Goal: Task Accomplishment & Management: Manage account settings

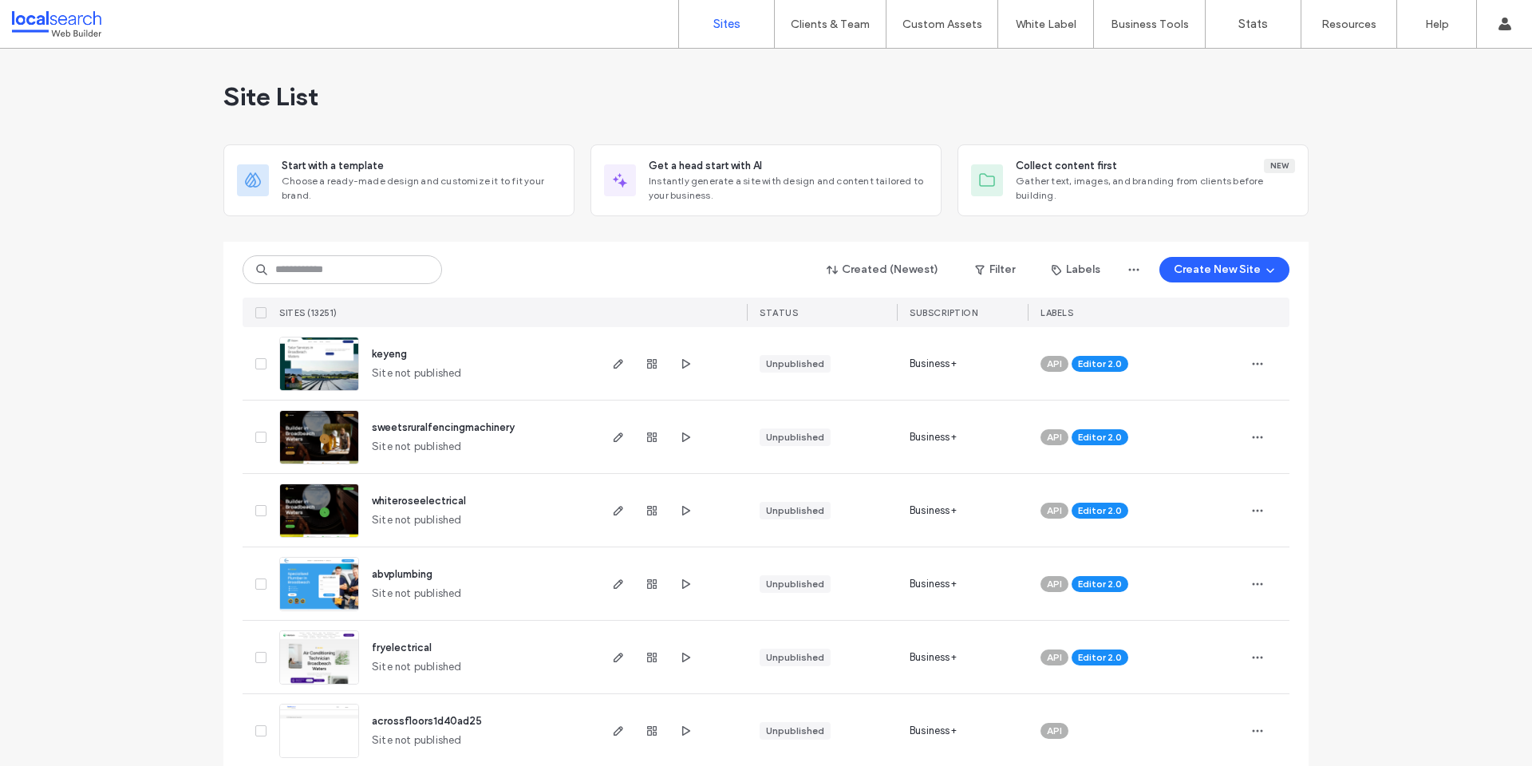
scroll to position [663, 0]
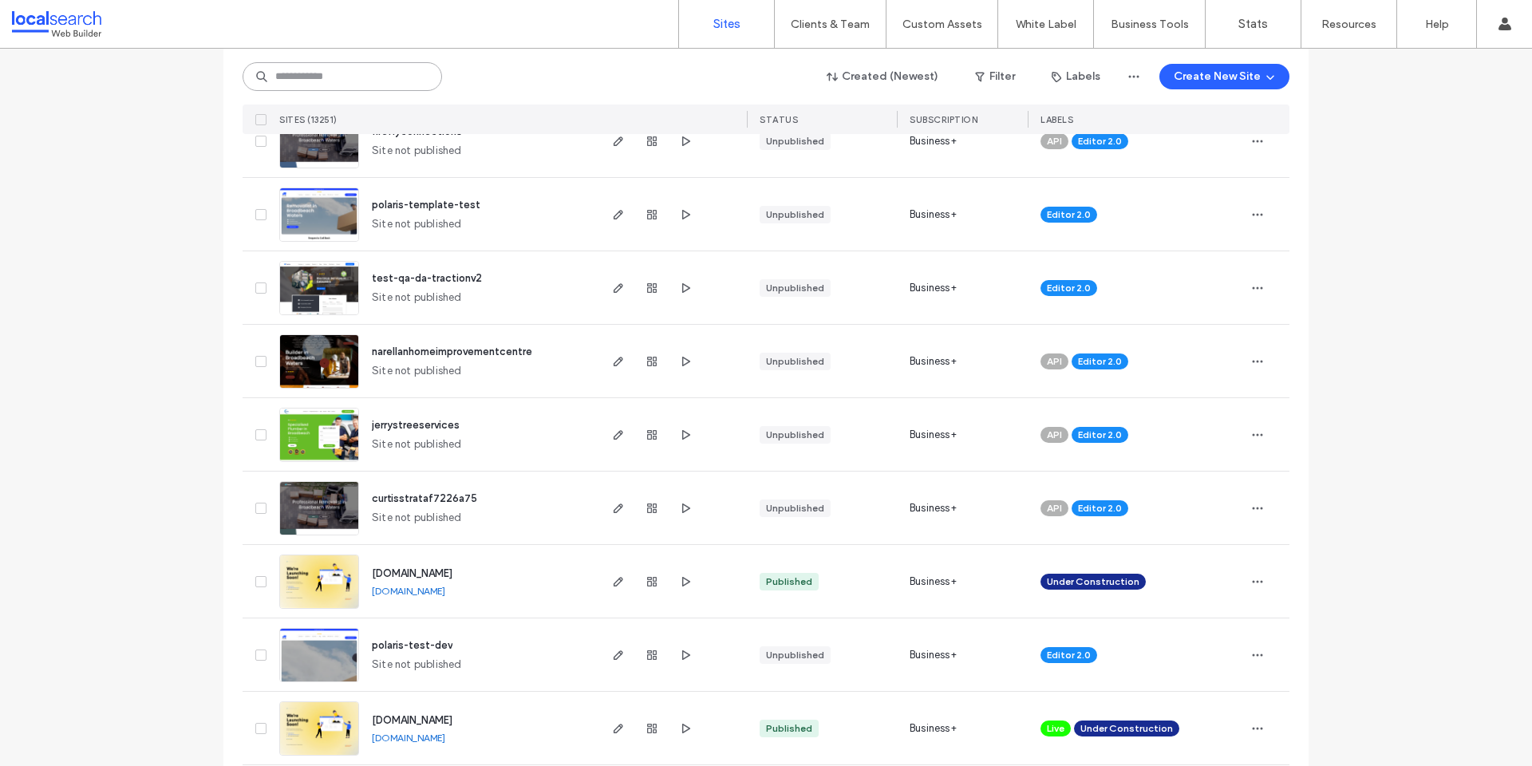
click at [367, 74] on input at bounding box center [342, 76] width 199 height 29
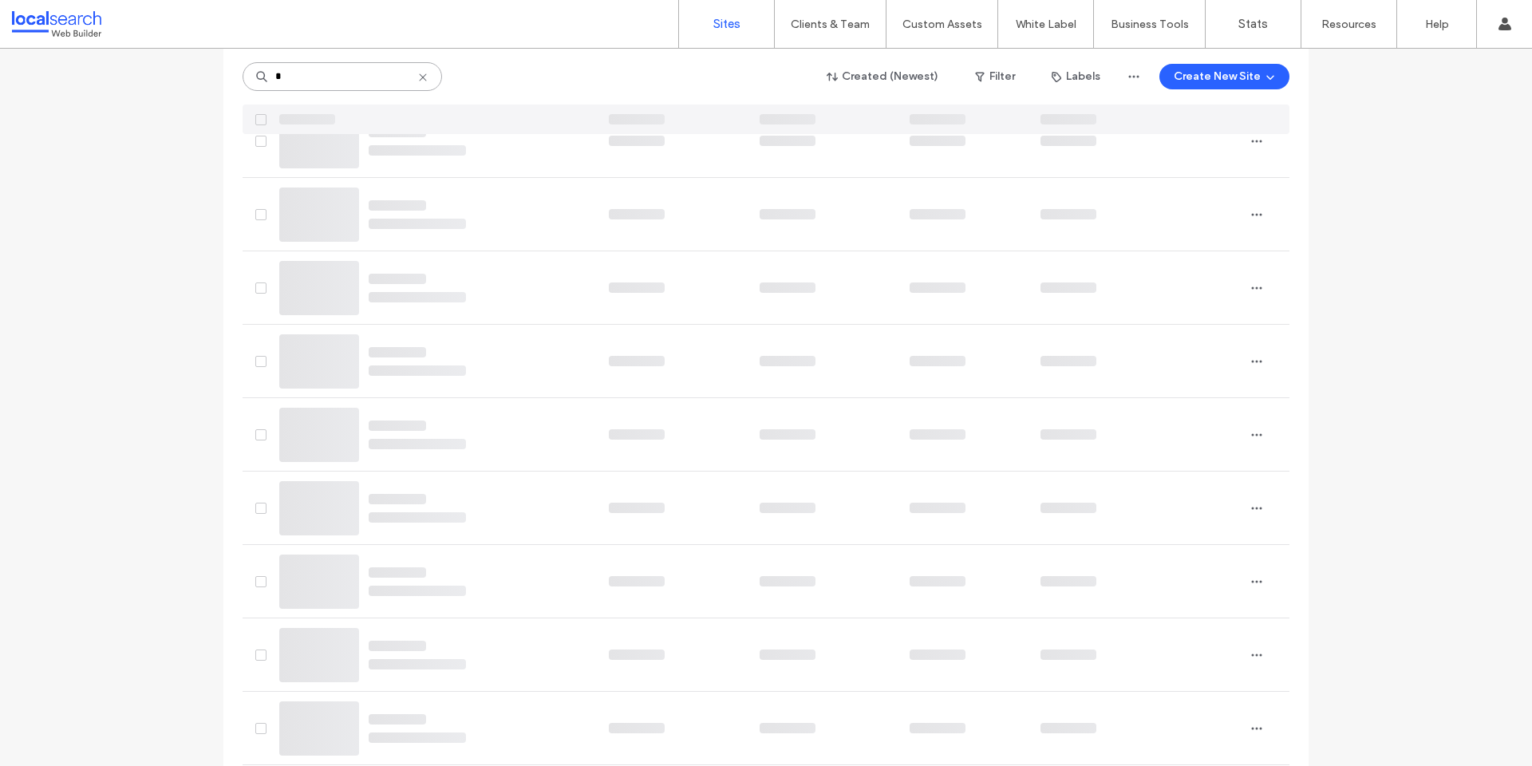
type input "*"
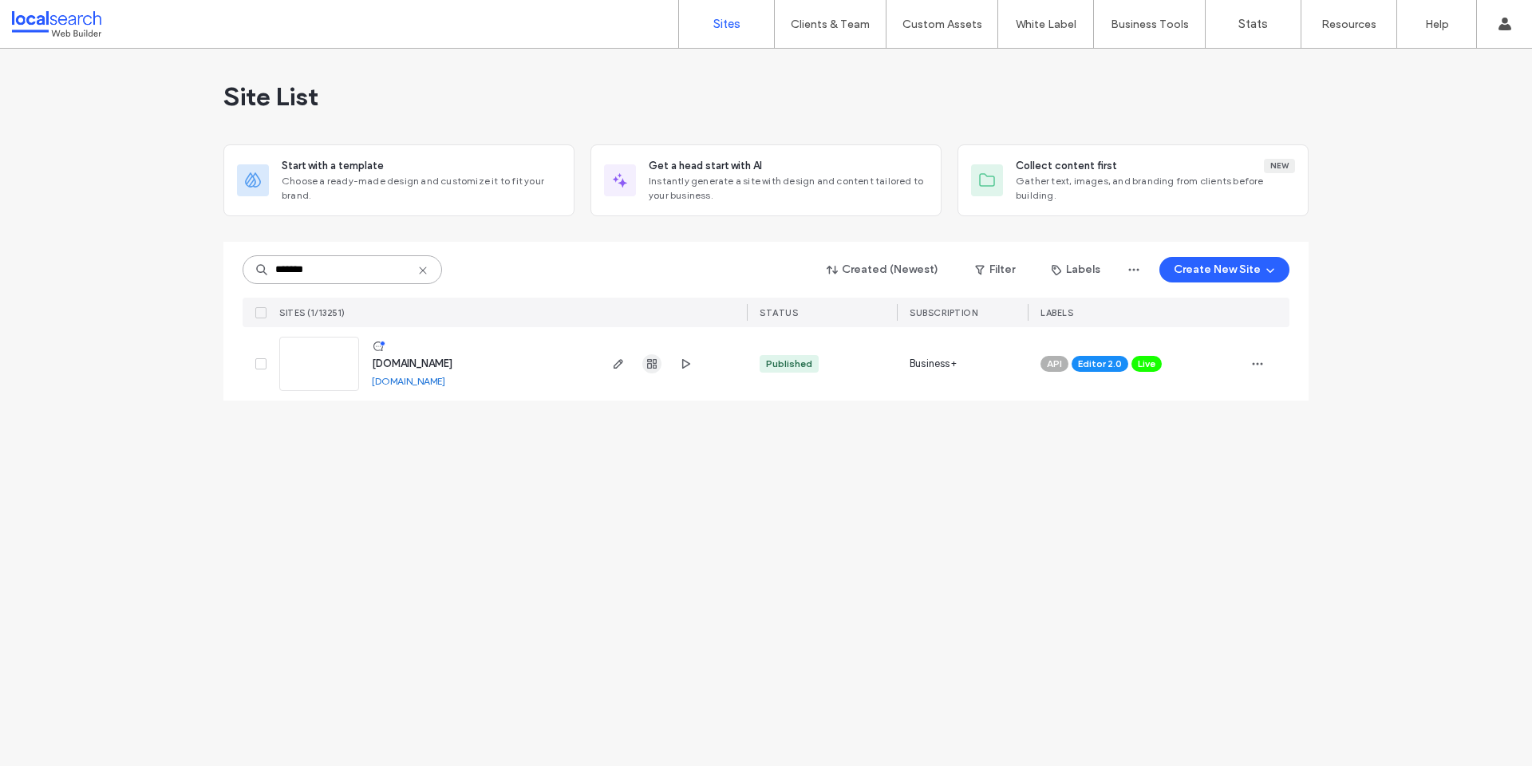
type input "*******"
click at [657, 368] on icon "button" at bounding box center [651, 363] width 13 height 13
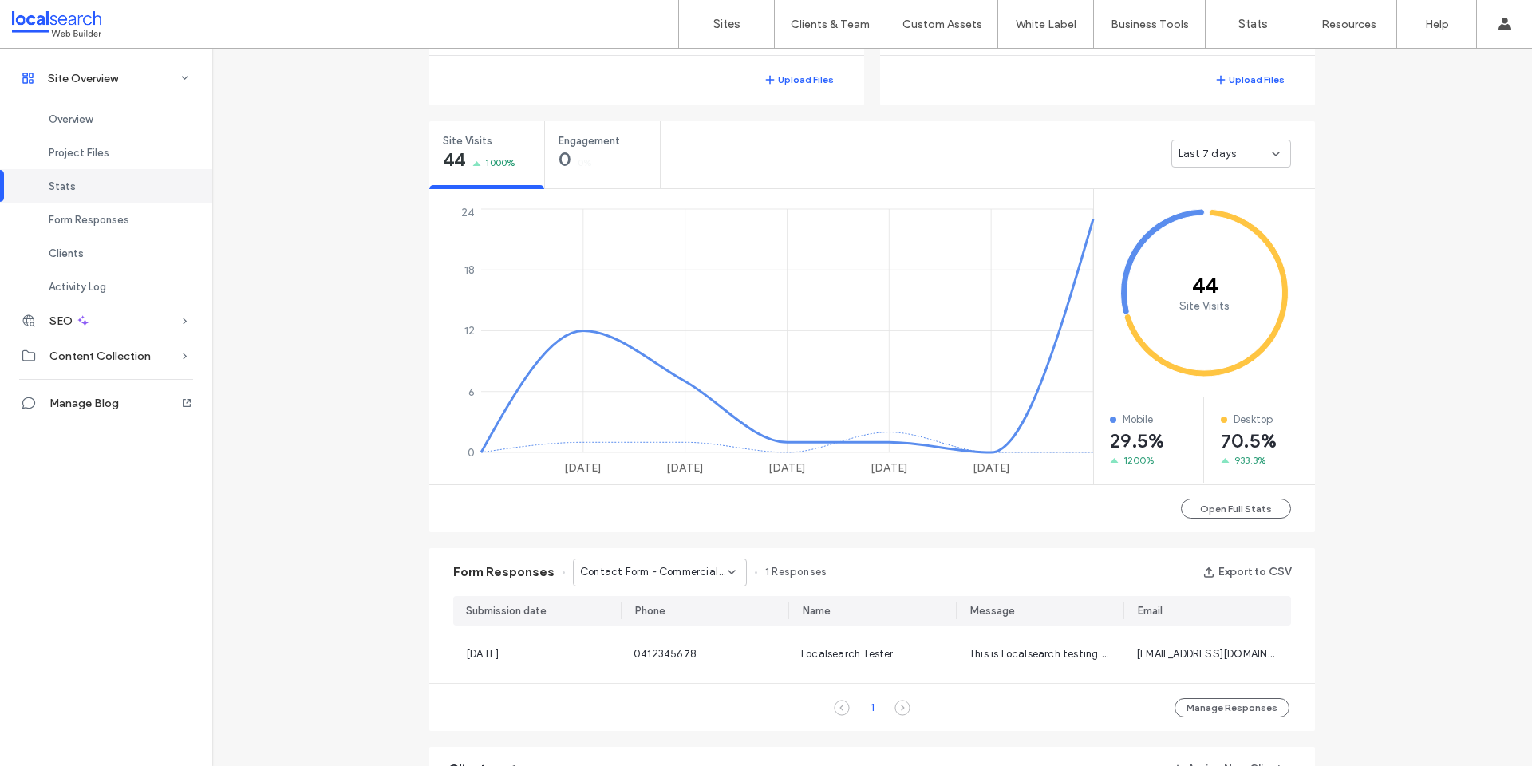
scroll to position [859, 0]
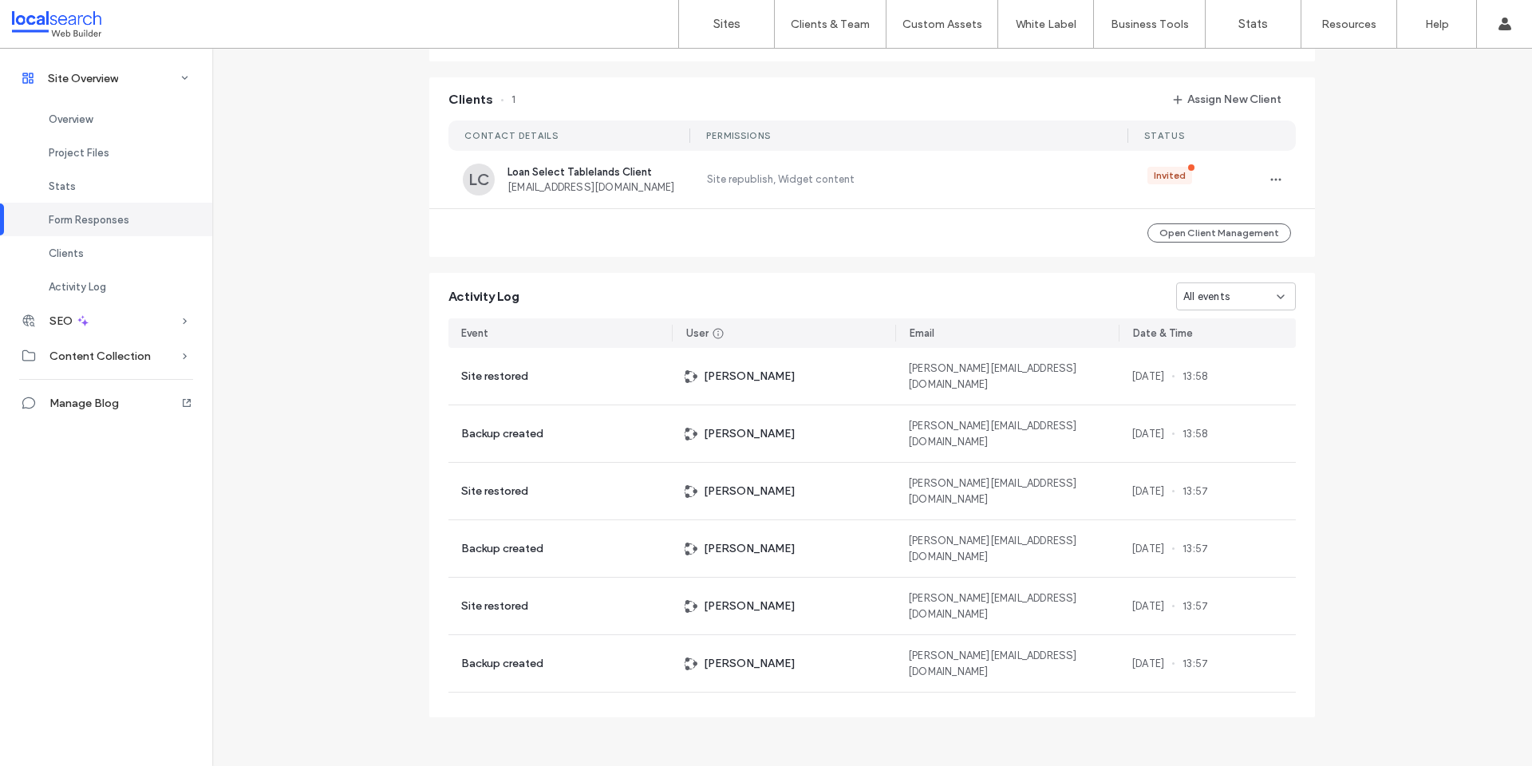
scroll to position [1207, 0]
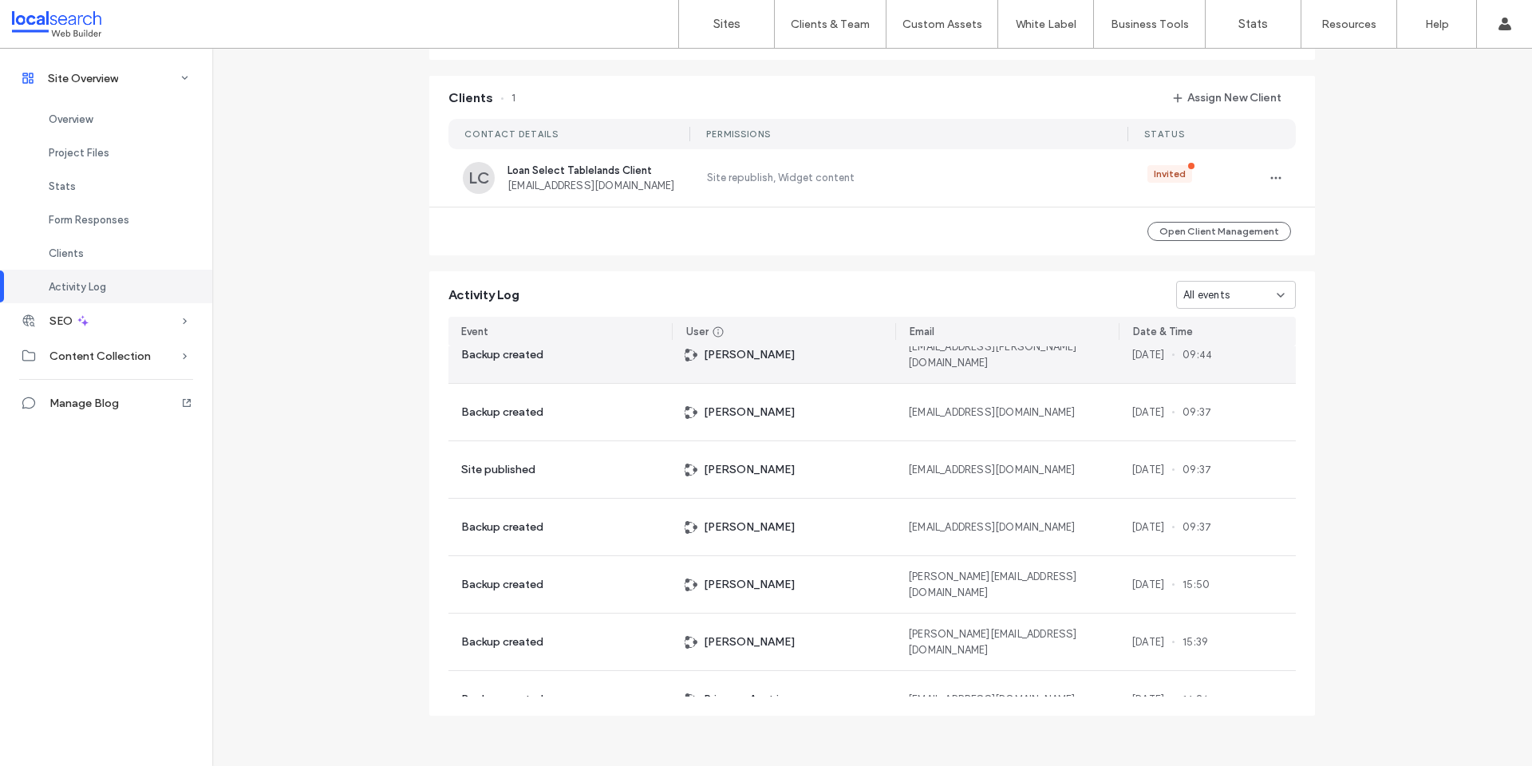
scroll to position [57, 0]
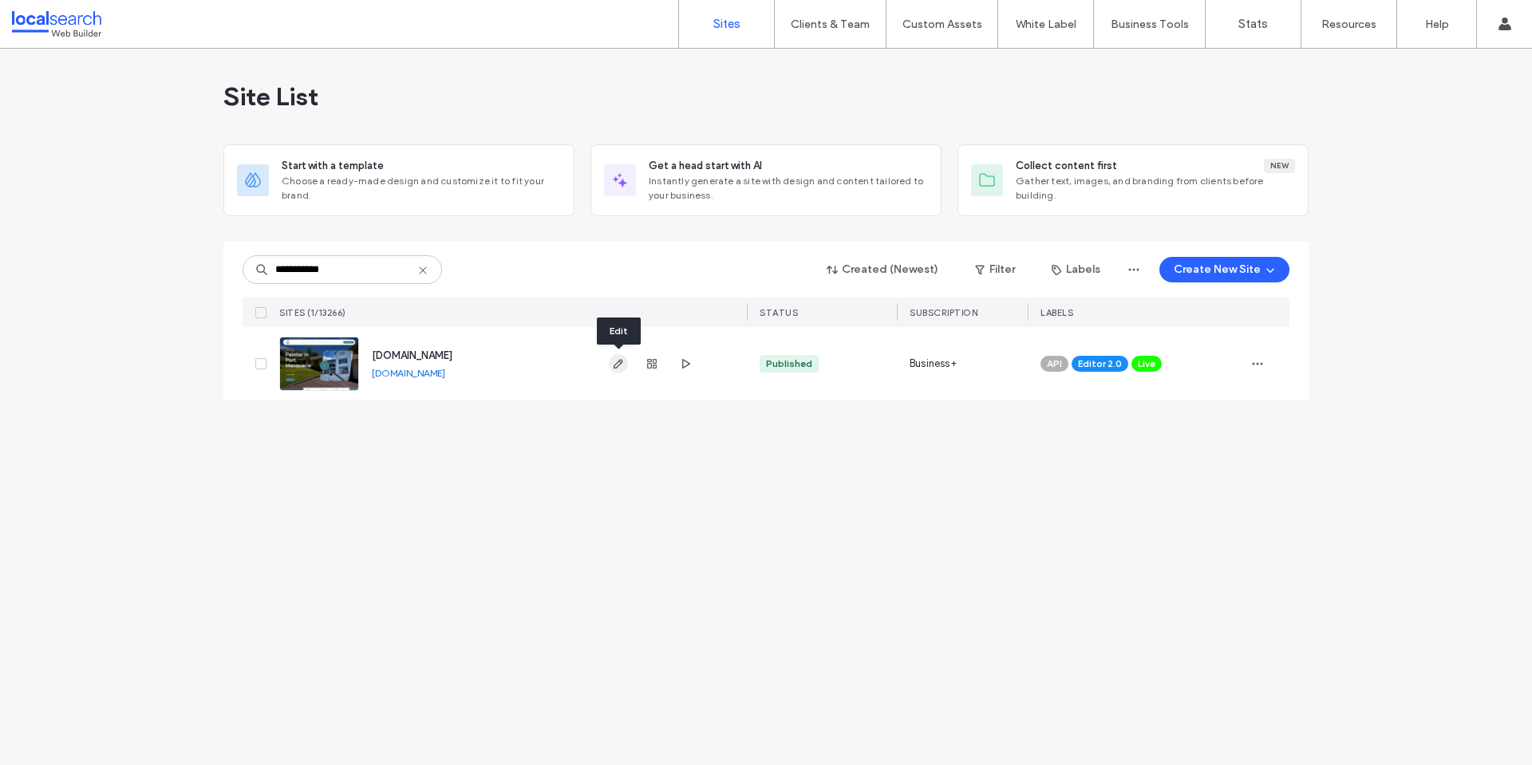
type input "**********"
click at [614, 369] on icon "button" at bounding box center [618, 363] width 13 height 13
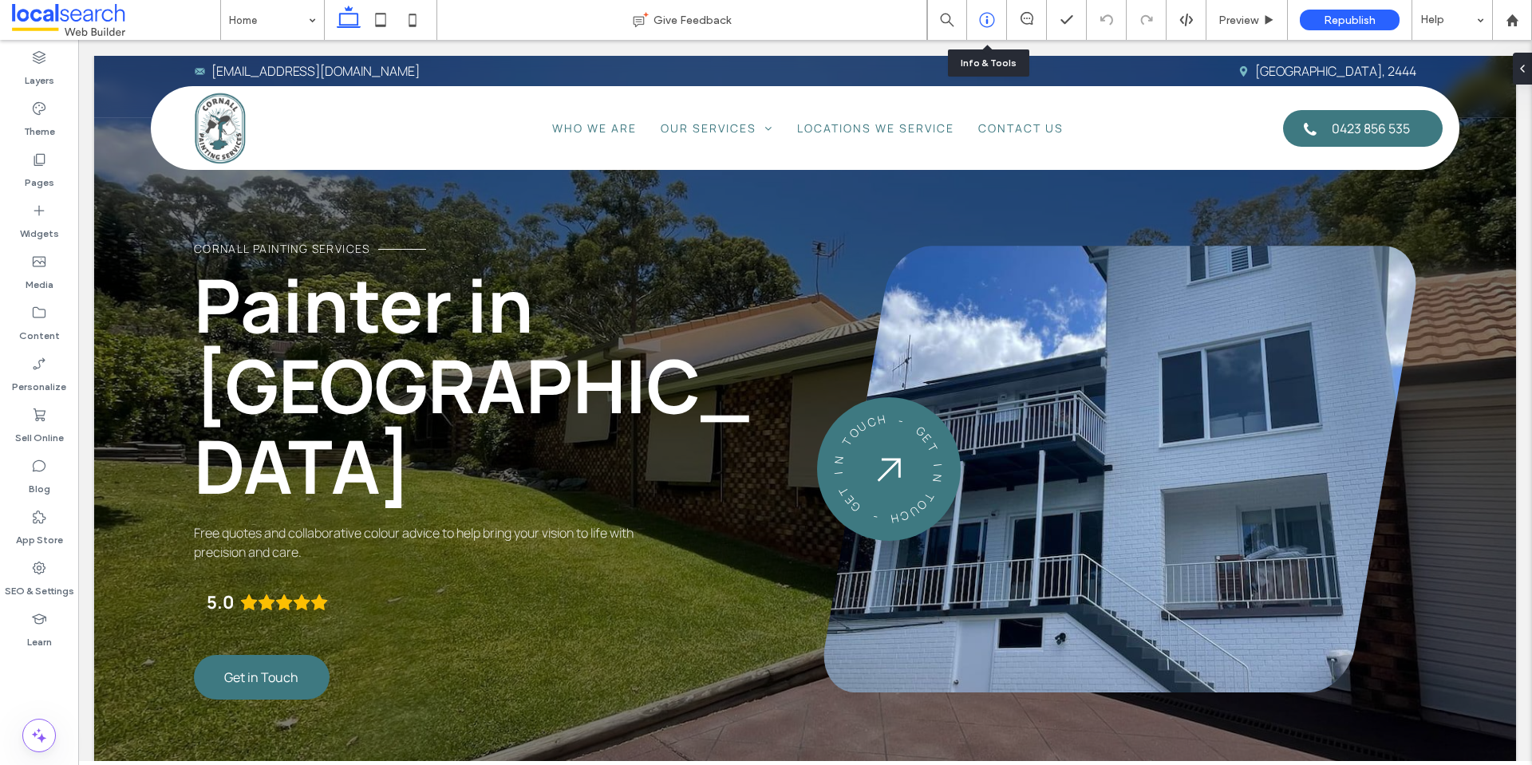
click at [989, 27] on icon at bounding box center [987, 20] width 16 height 16
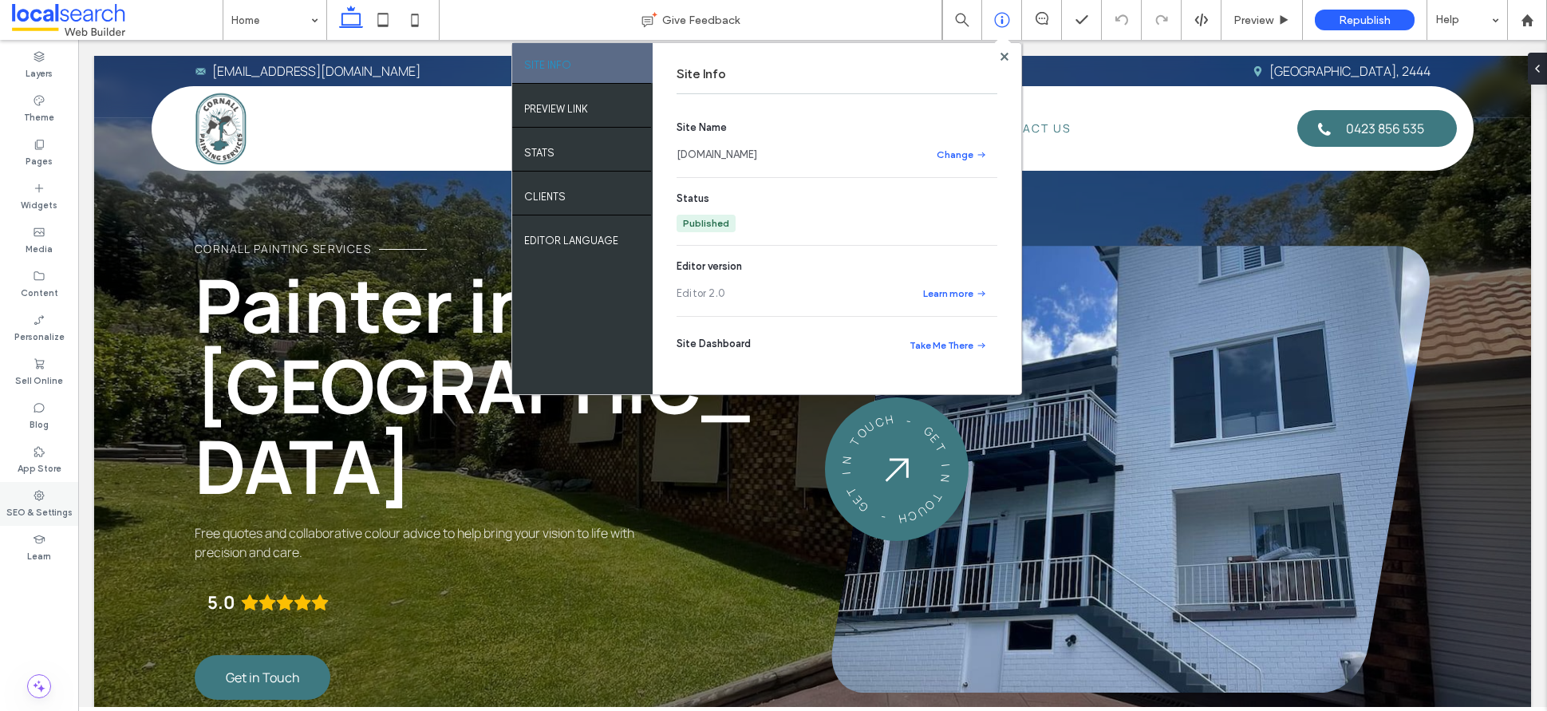
click at [21, 499] on div "SEO & Settings" at bounding box center [39, 504] width 78 height 44
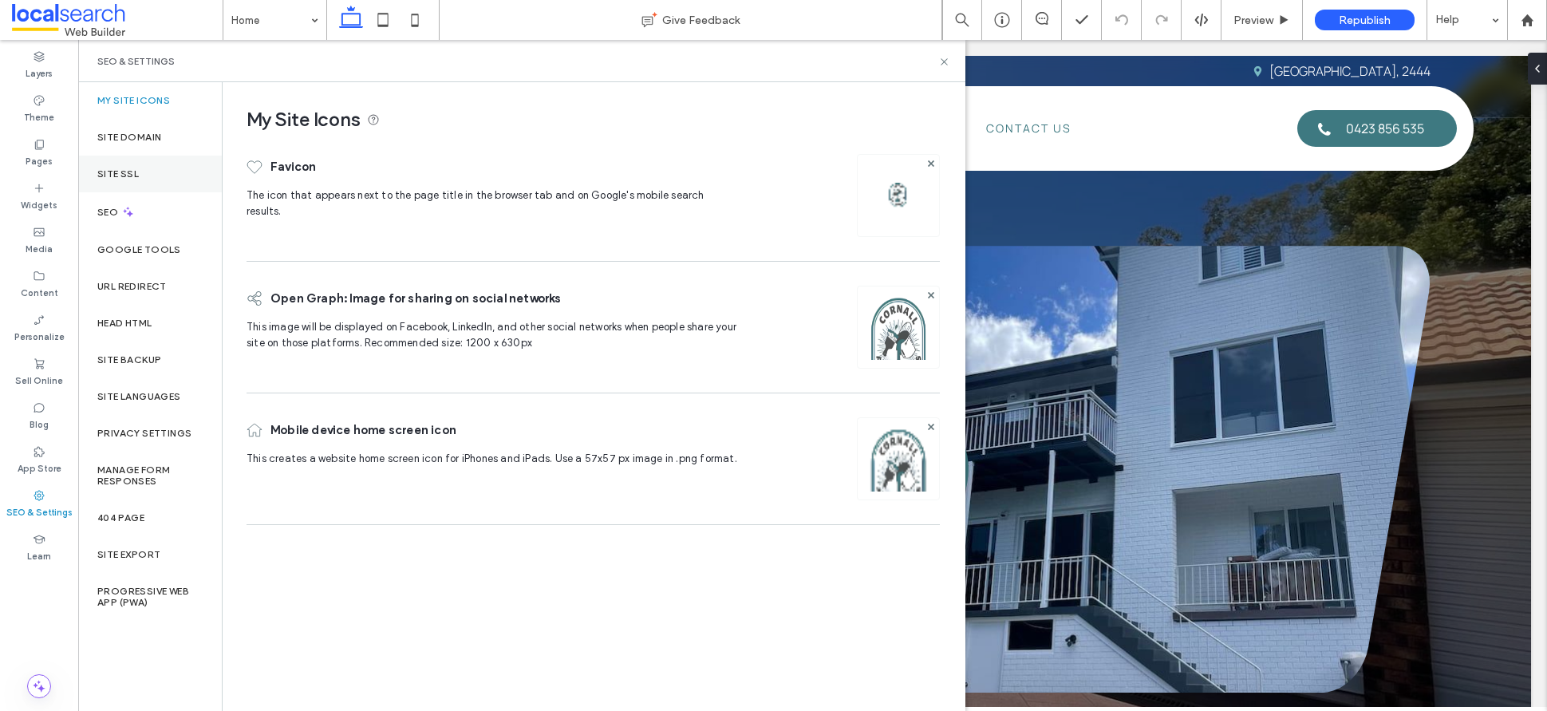
click at [158, 167] on div "Site SSL" at bounding box center [150, 174] width 144 height 37
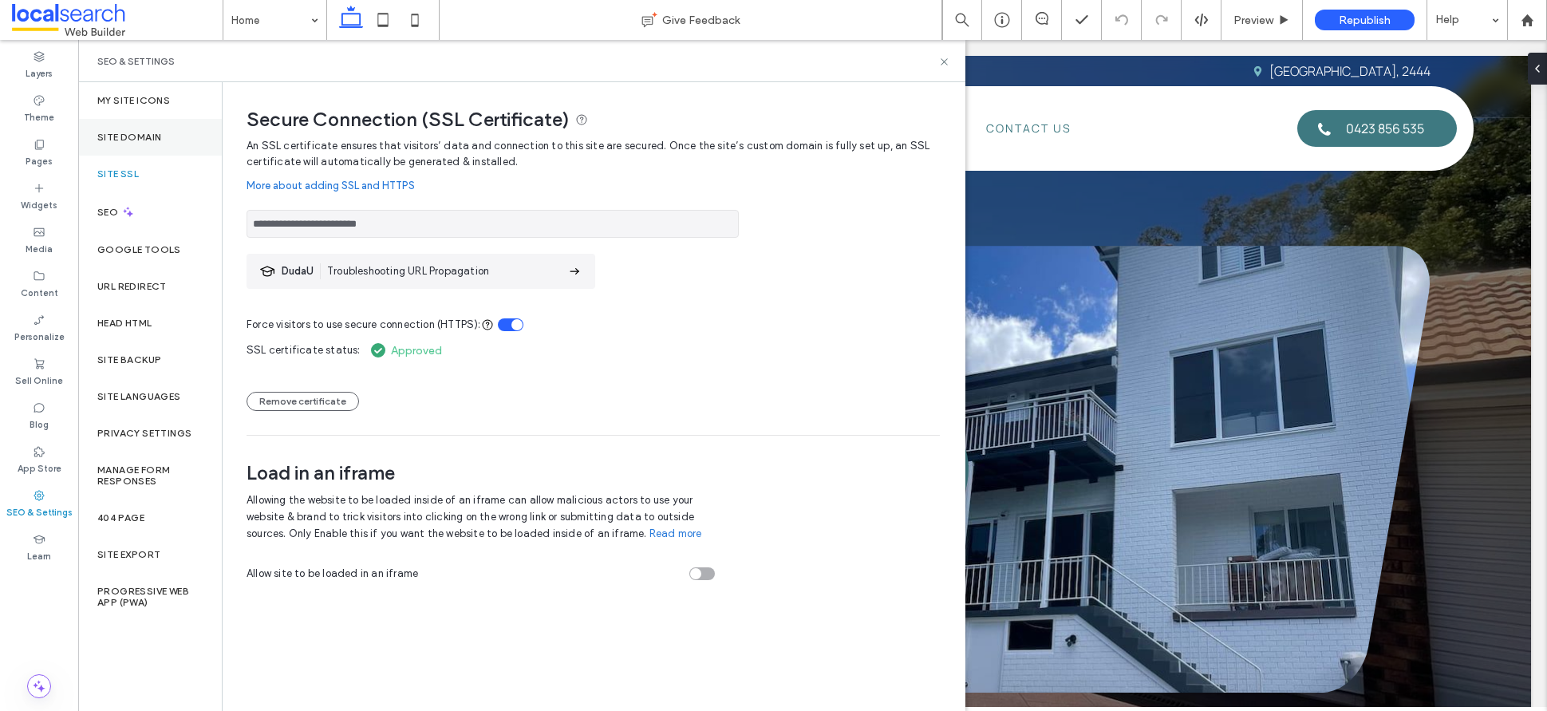
click at [164, 133] on div "Site Domain" at bounding box center [150, 137] width 144 height 37
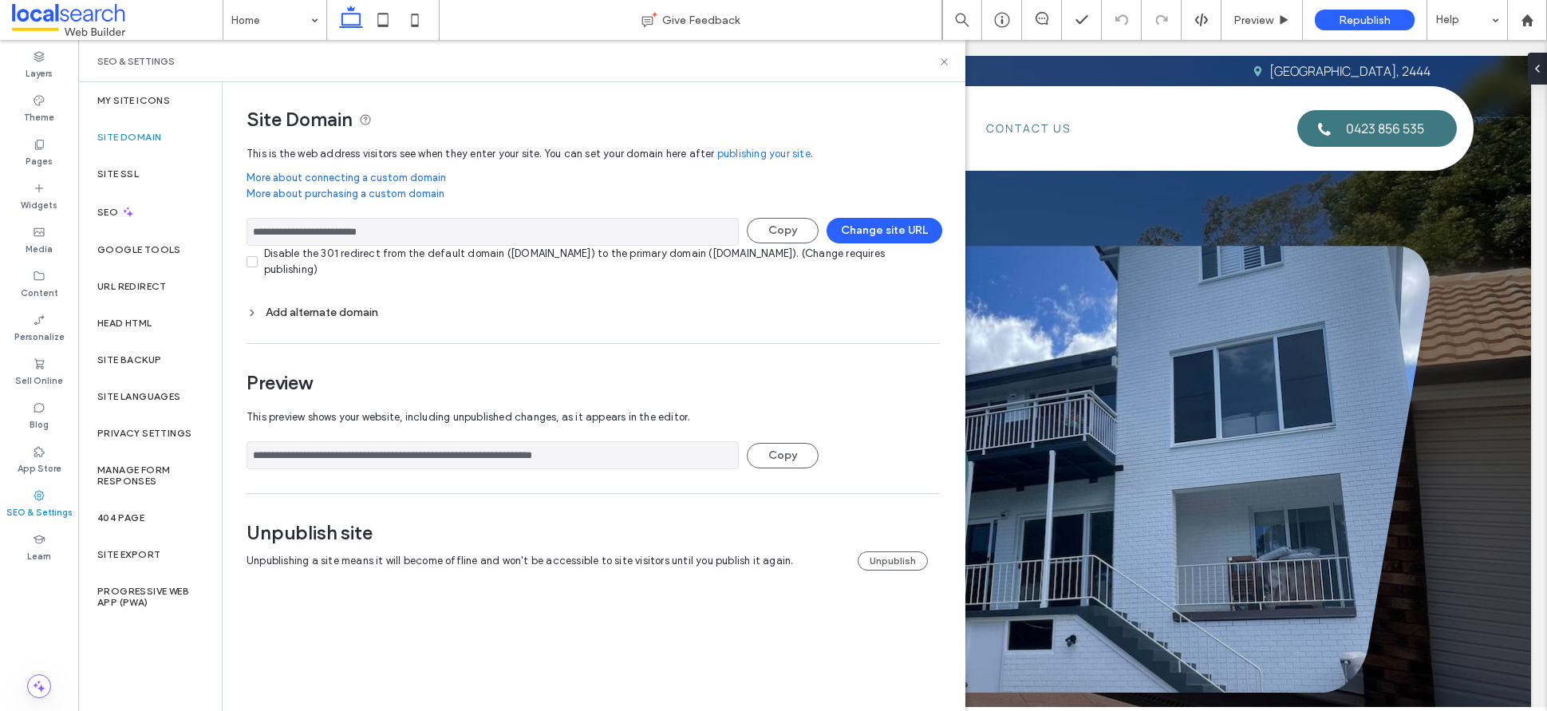
click at [336, 306] on div "Add alternate domain" at bounding box center [593, 313] width 693 height 14
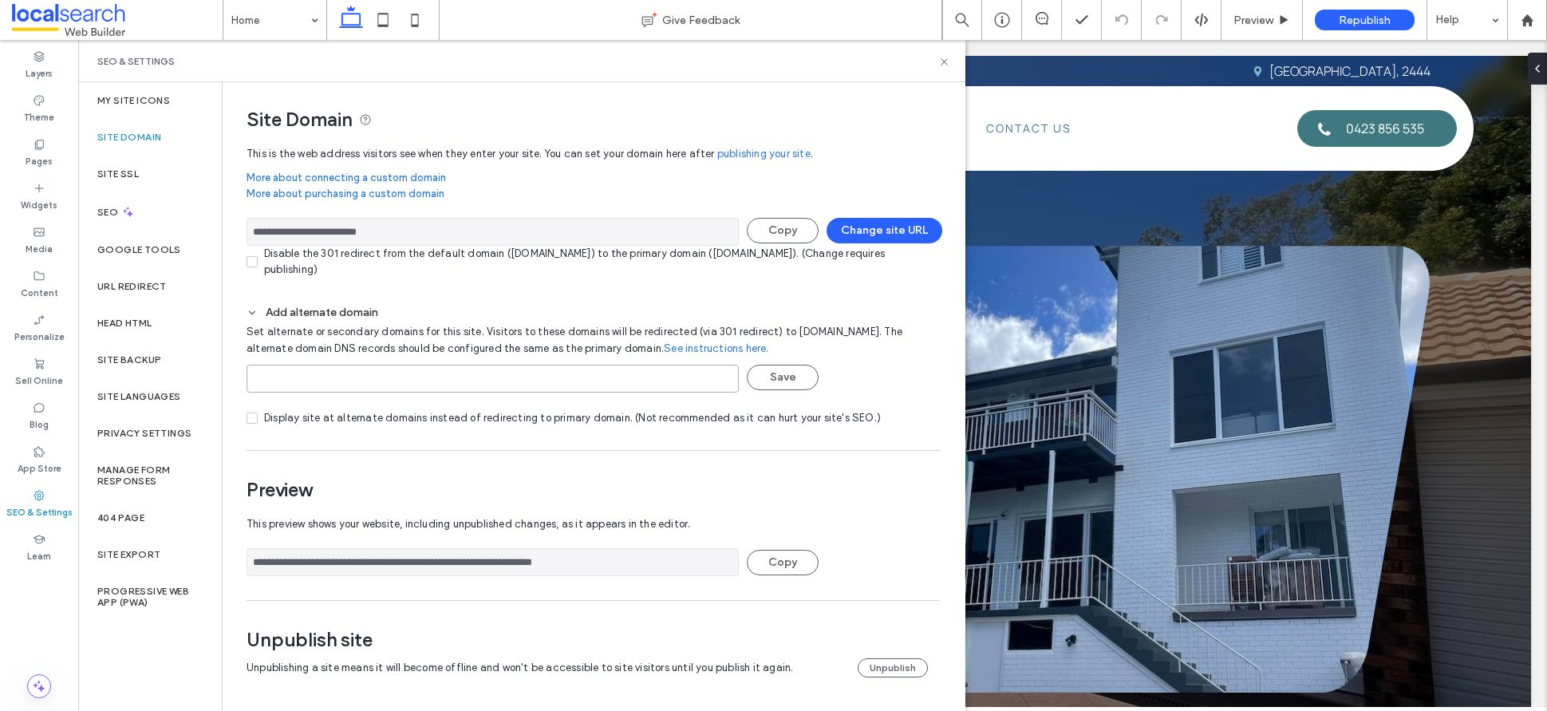
click at [400, 374] on input at bounding box center [493, 379] width 492 height 28
paste input "**********"
type input "**********"
click at [799, 380] on button "Save" at bounding box center [783, 378] width 72 height 26
click at [162, 183] on div "Site SSL" at bounding box center [150, 174] width 144 height 37
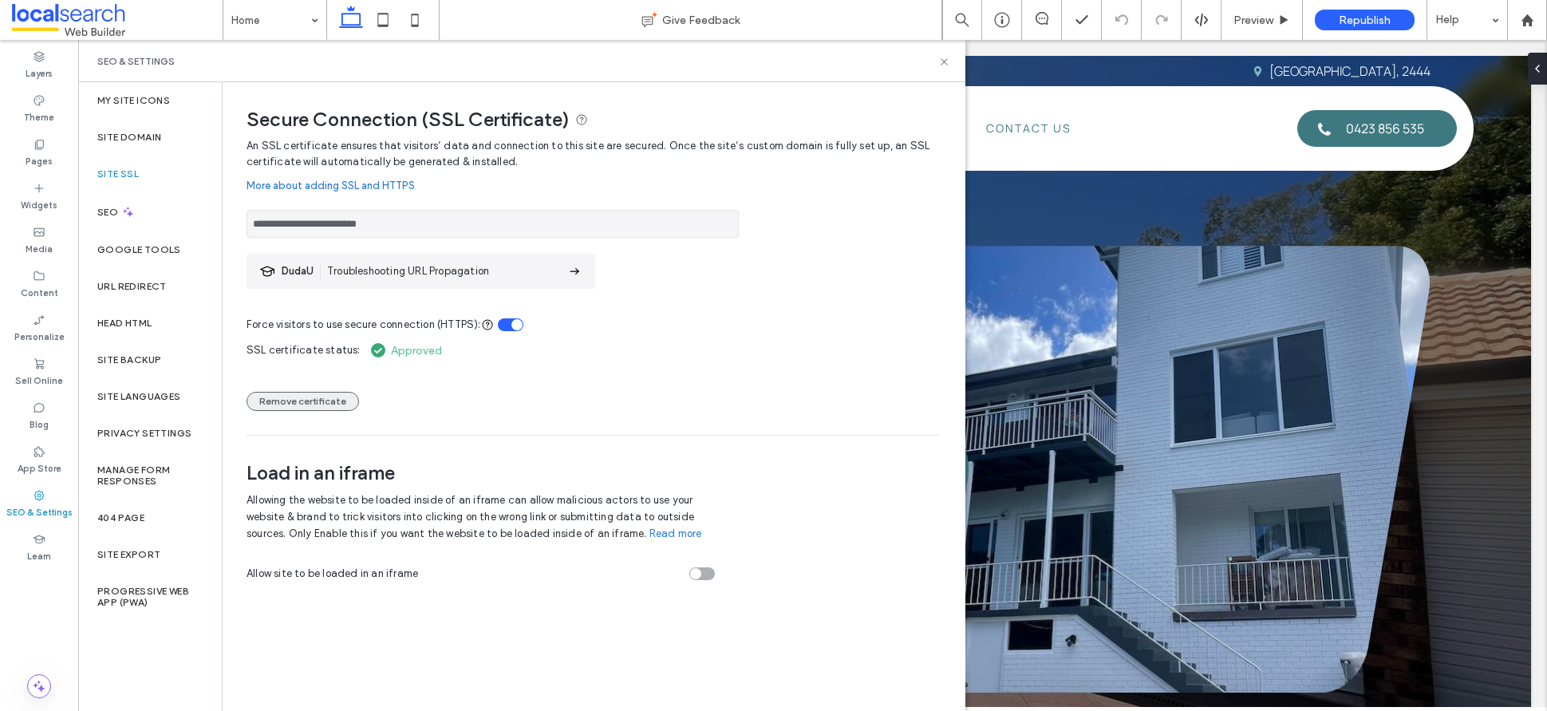
click at [300, 404] on button "Remove certificate" at bounding box center [303, 401] width 112 height 19
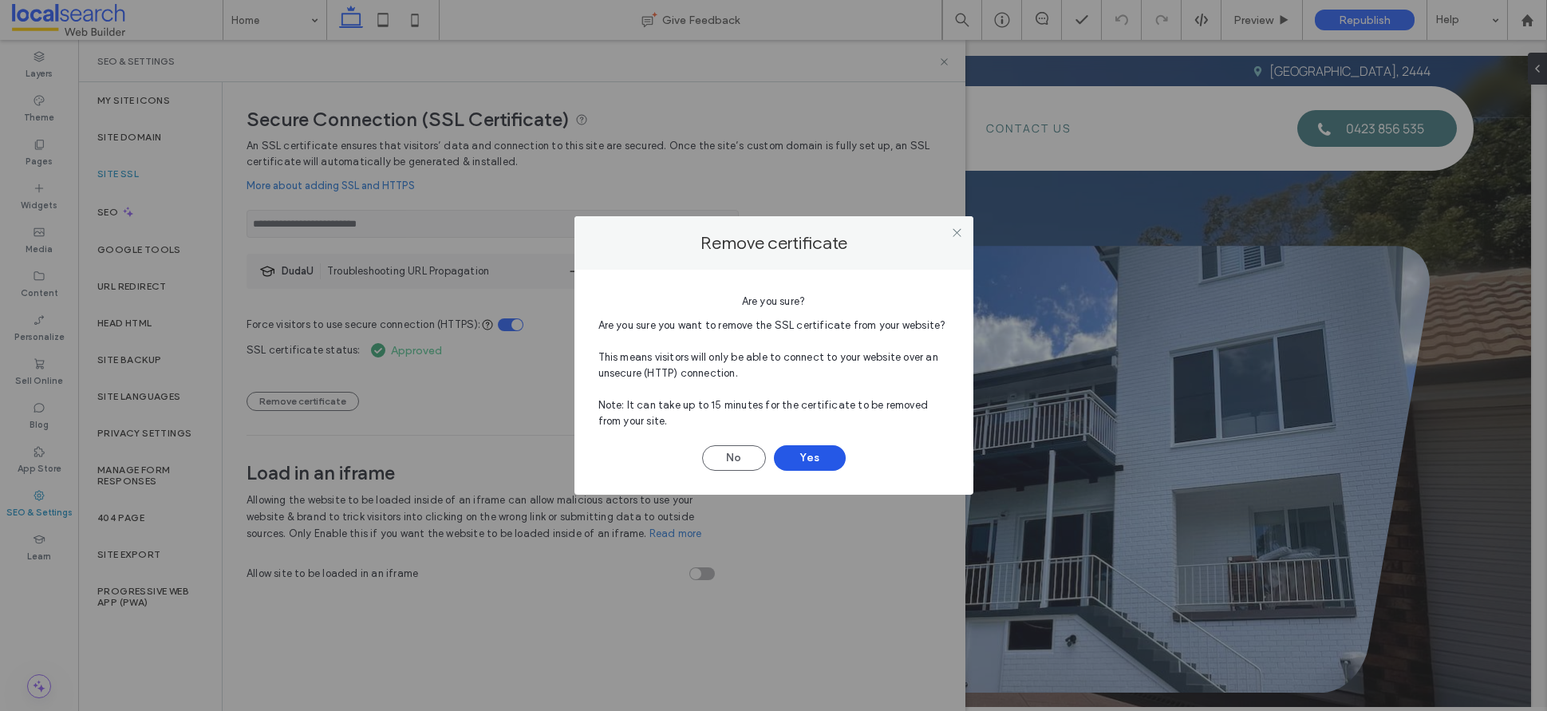
click at [807, 467] on button "Yes" at bounding box center [810, 458] width 72 height 26
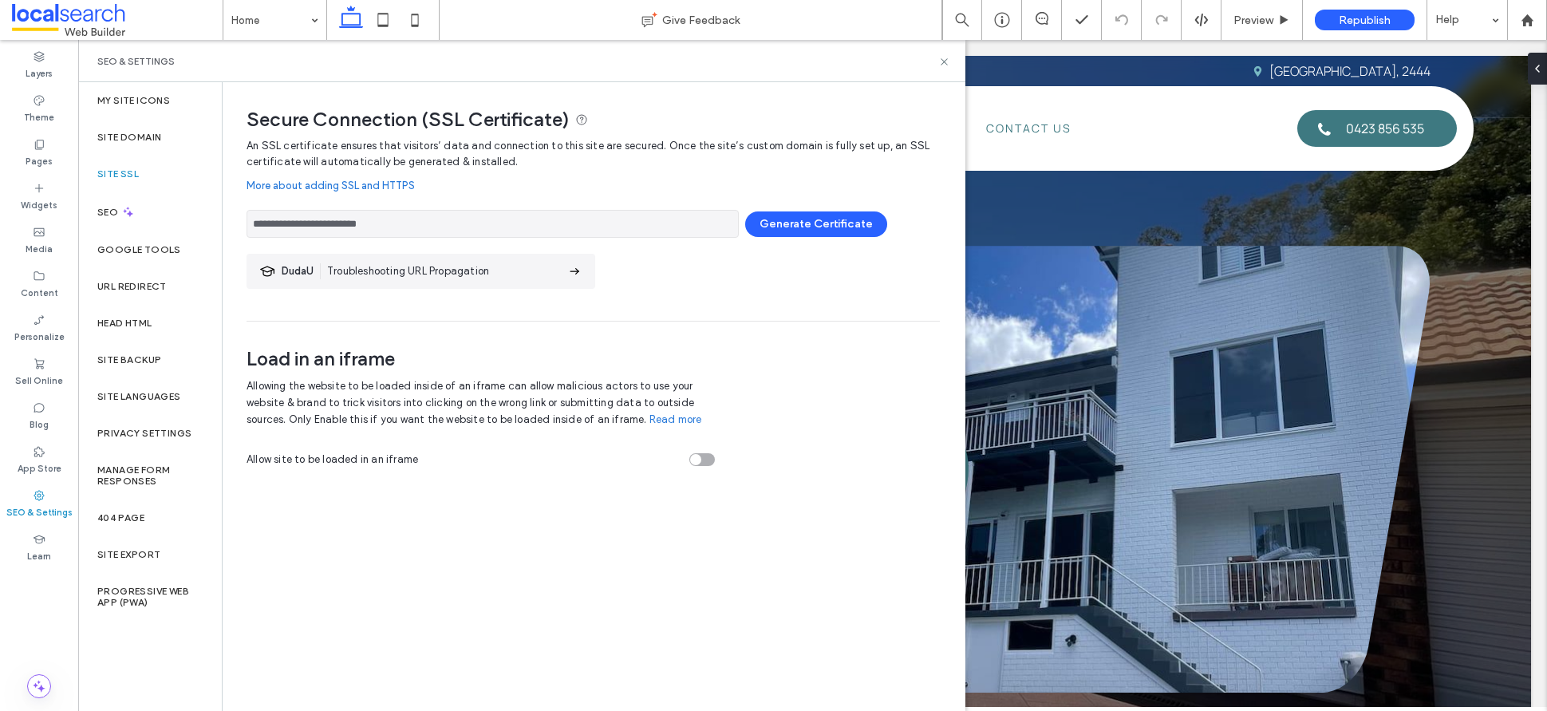
click at [855, 347] on div "Load in an iframe Allowing the website to be loaded inside of an iframe can all…" at bounding box center [593, 401] width 693 height 158
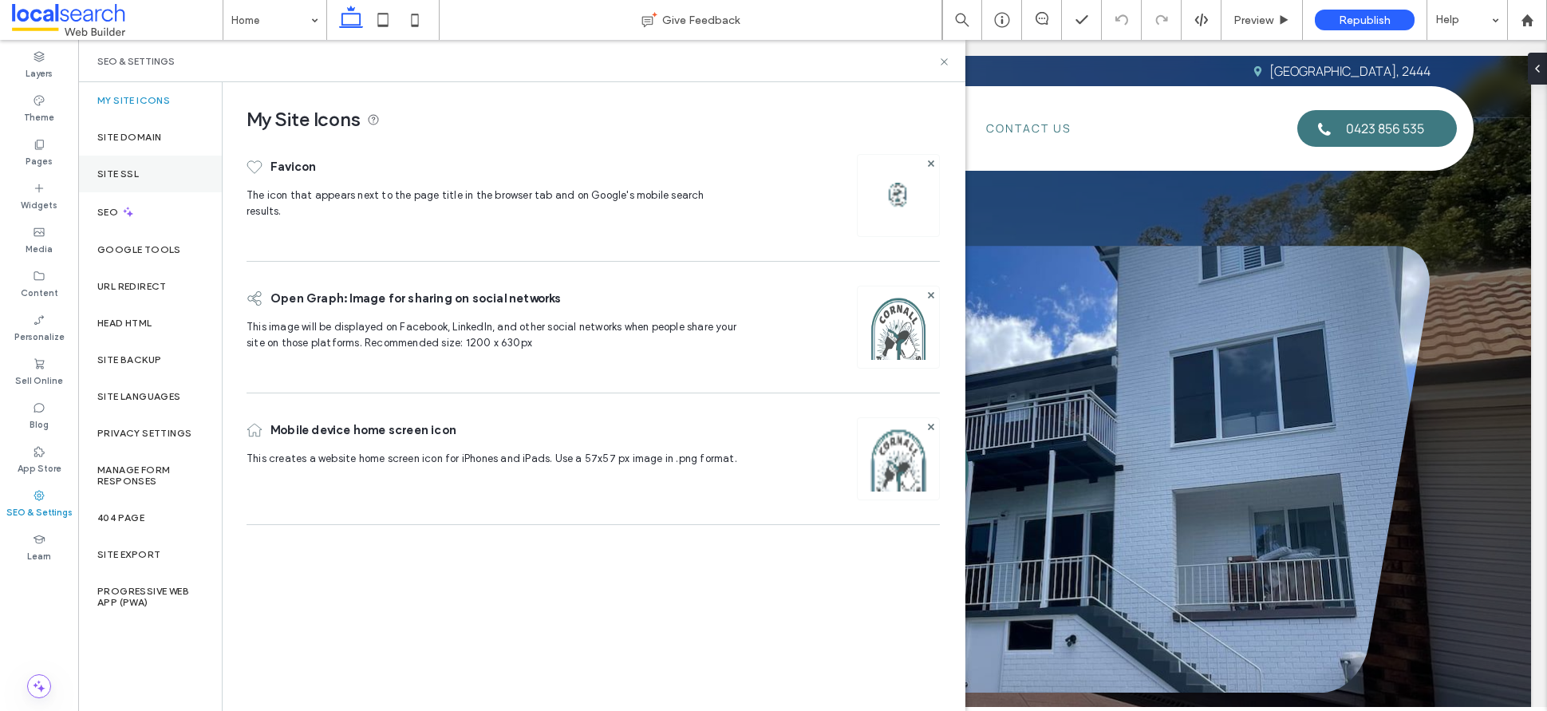
click at [149, 176] on div "Site SSL" at bounding box center [150, 174] width 144 height 37
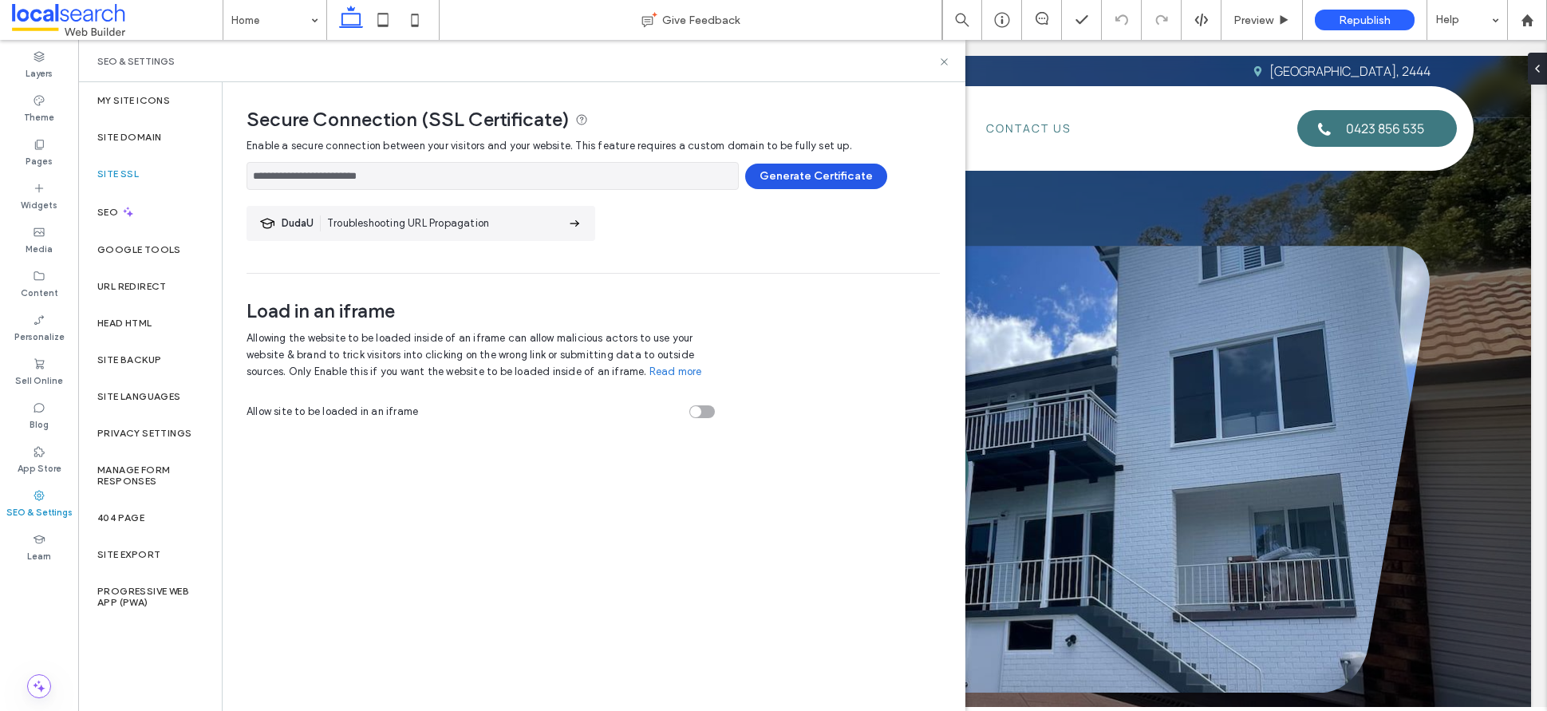
click at [826, 184] on button "Generate Certificate" at bounding box center [816, 177] width 142 height 26
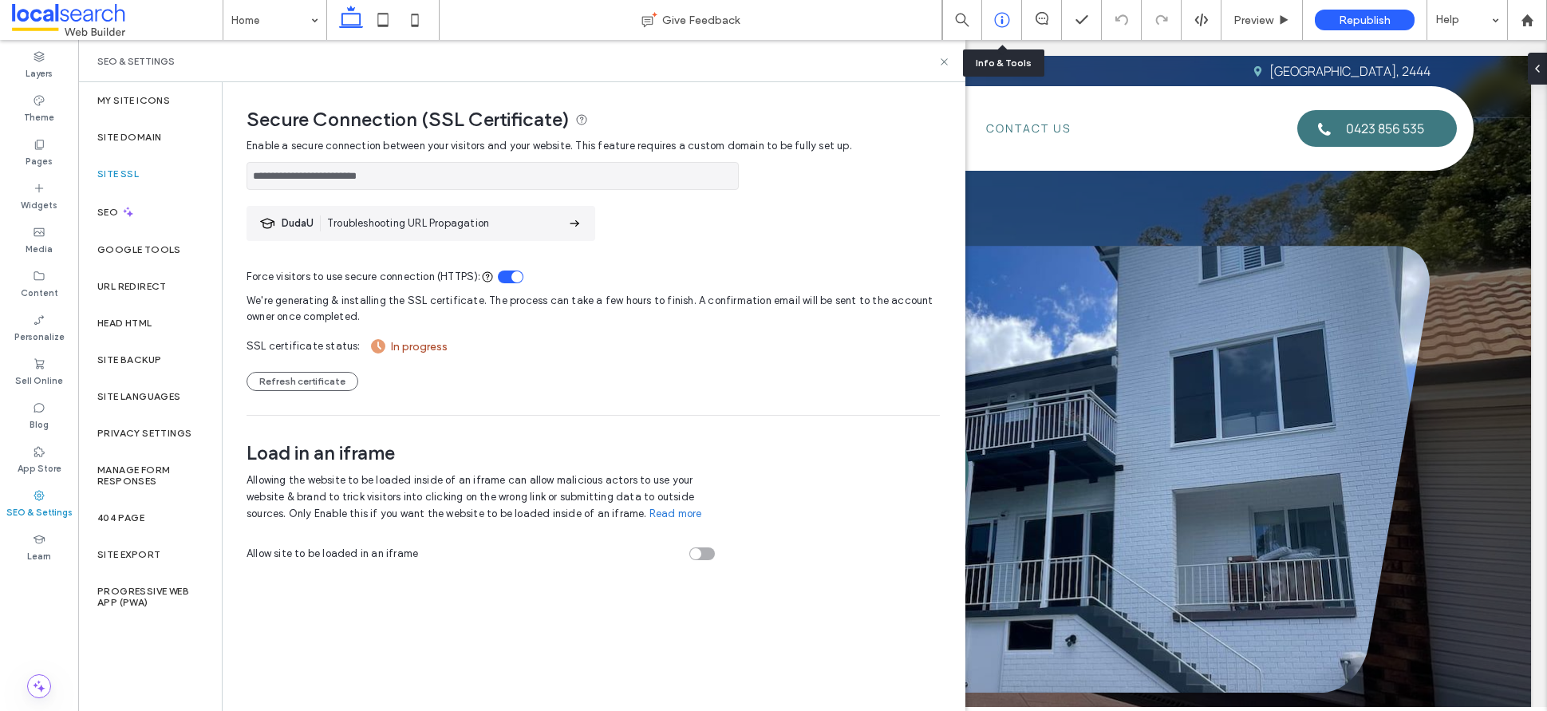
click at [997, 27] on icon at bounding box center [1002, 20] width 16 height 16
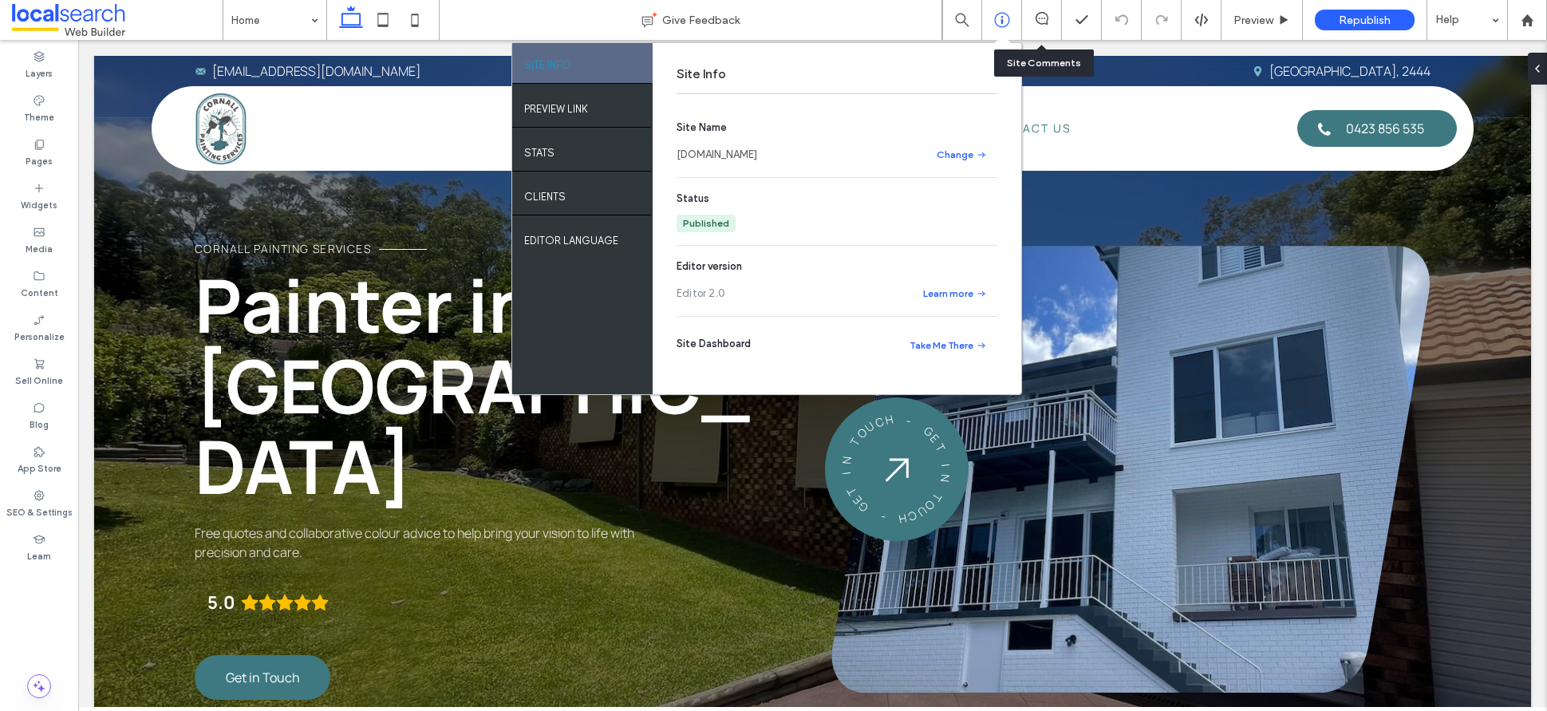
click at [1044, 25] on div at bounding box center [1041, 20] width 39 height 16
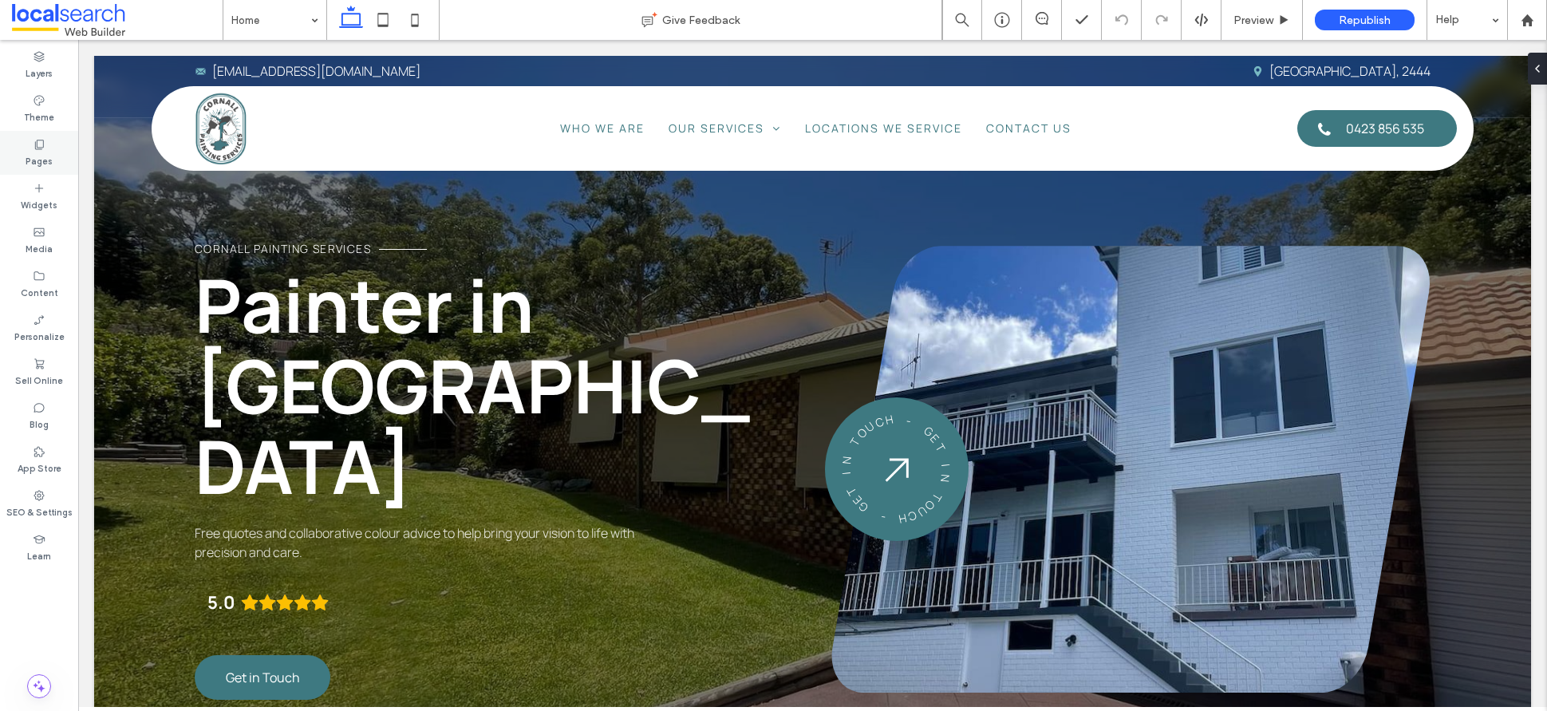
click at [33, 148] on icon at bounding box center [39, 144] width 13 height 13
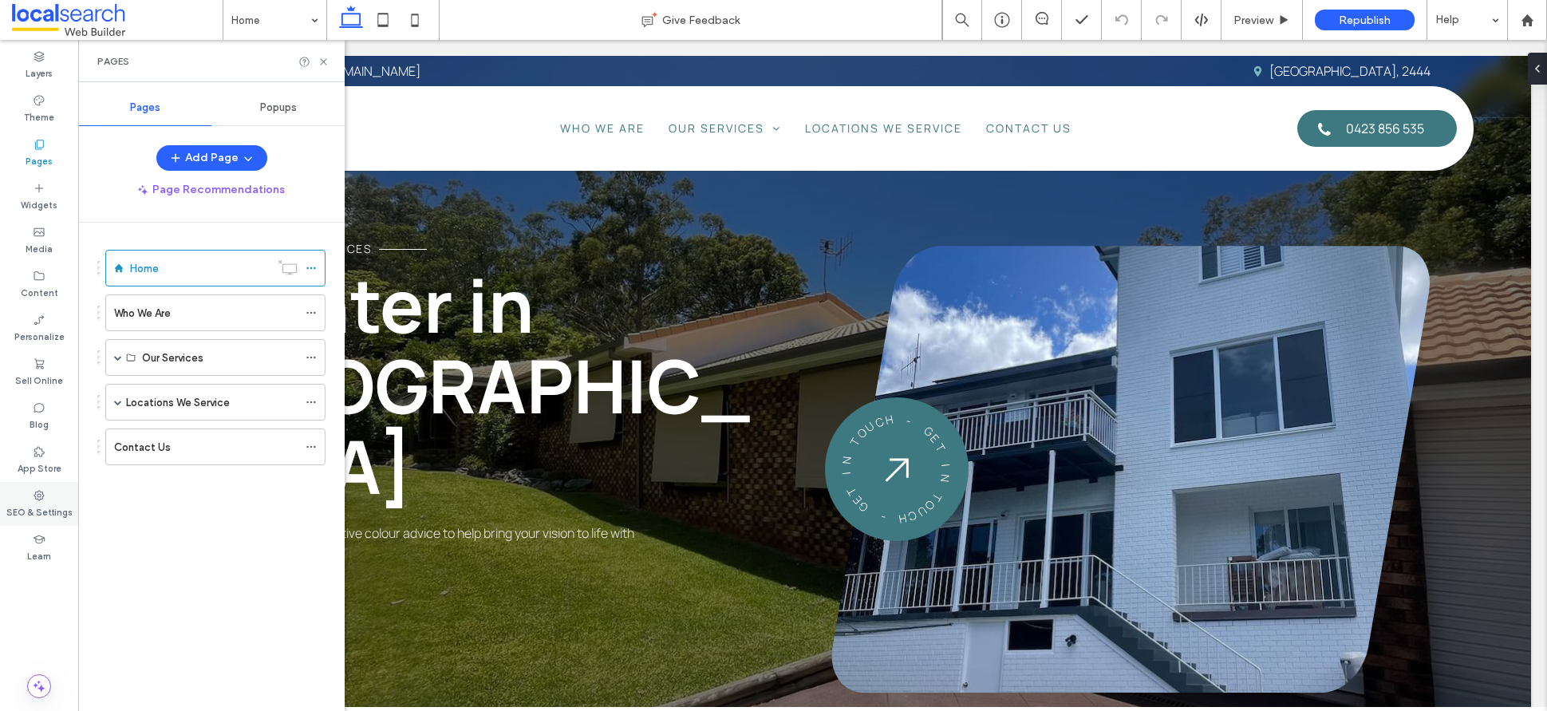
click at [30, 495] on div "SEO & Settings" at bounding box center [39, 504] width 78 height 44
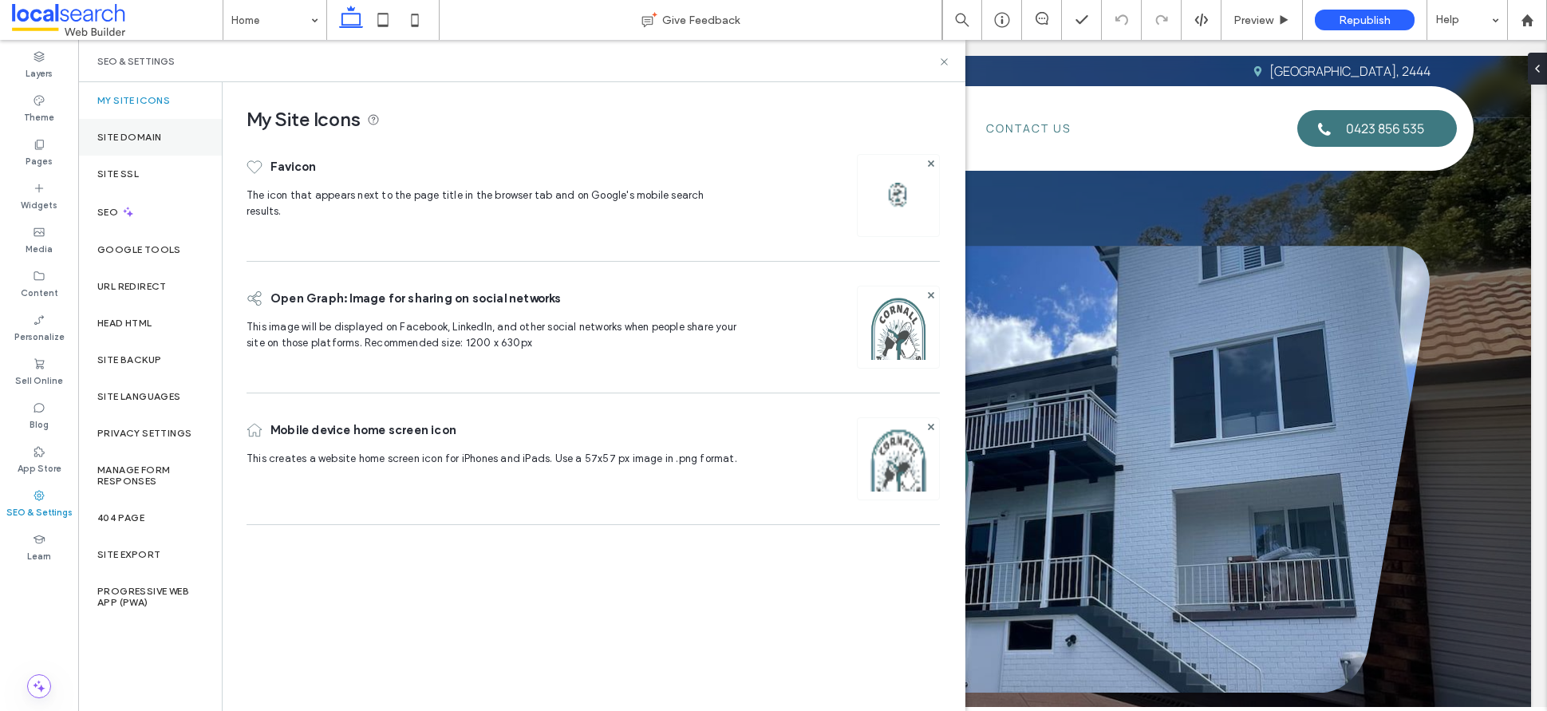
click at [172, 139] on div "Site Domain" at bounding box center [150, 137] width 144 height 37
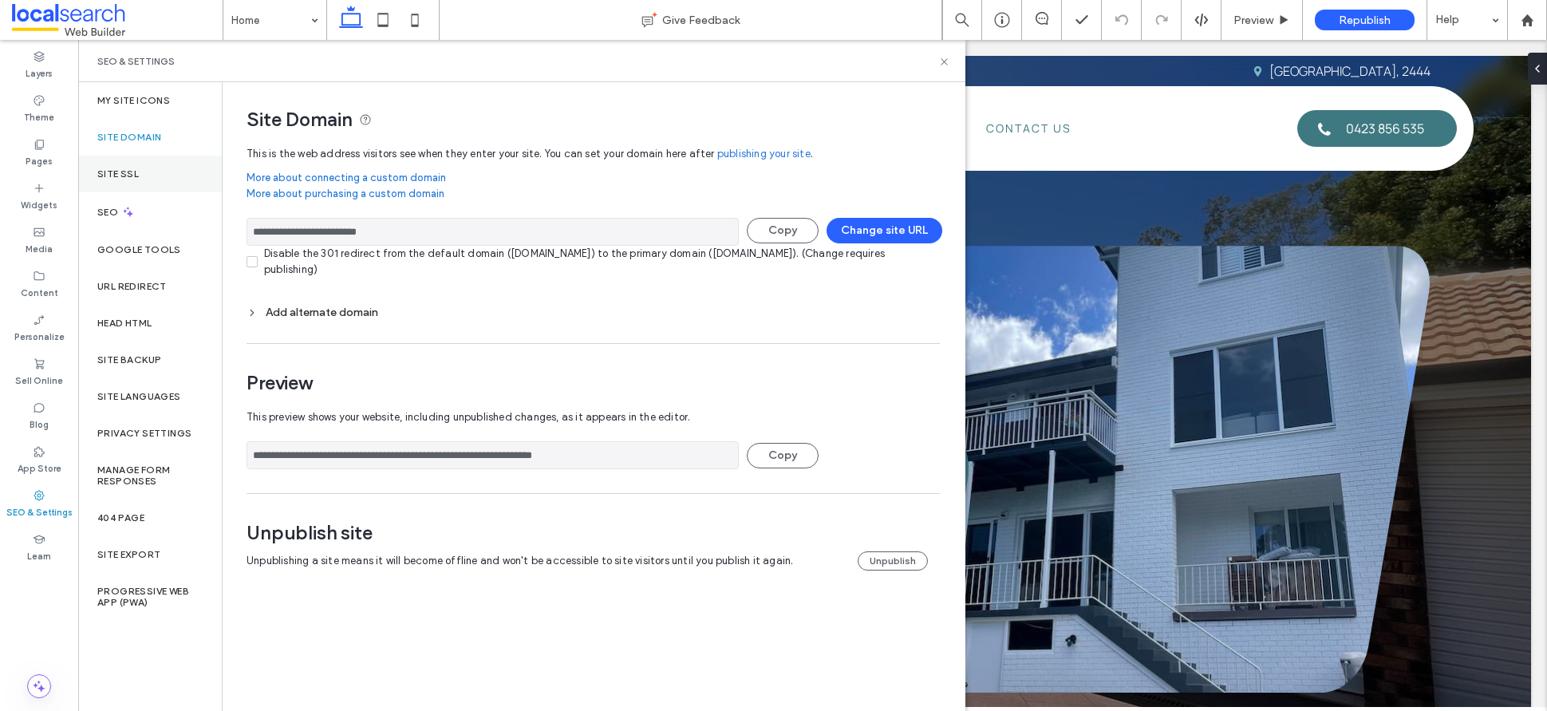
click at [152, 176] on div "Site SSL" at bounding box center [150, 174] width 144 height 37
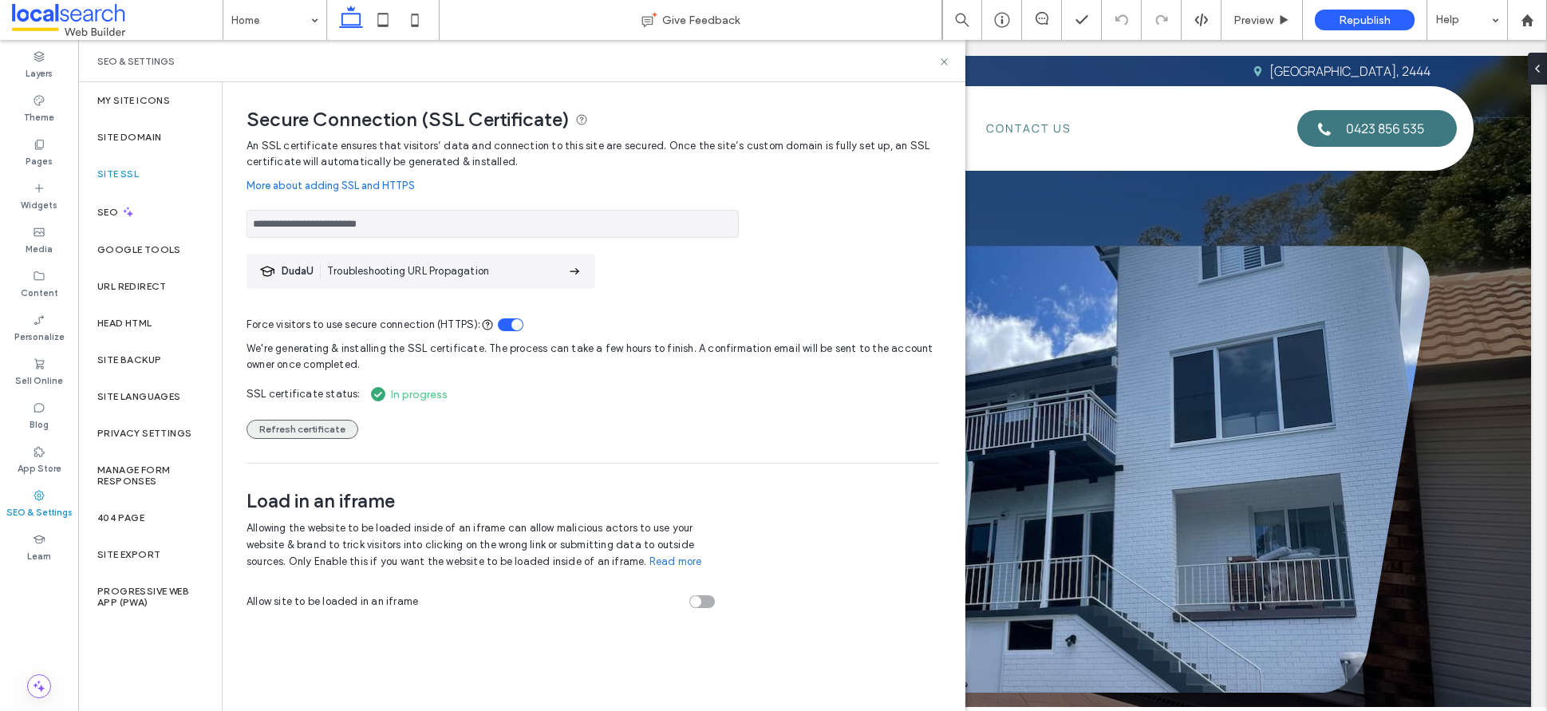
click at [312, 428] on button "Refresh certificate" at bounding box center [303, 429] width 112 height 19
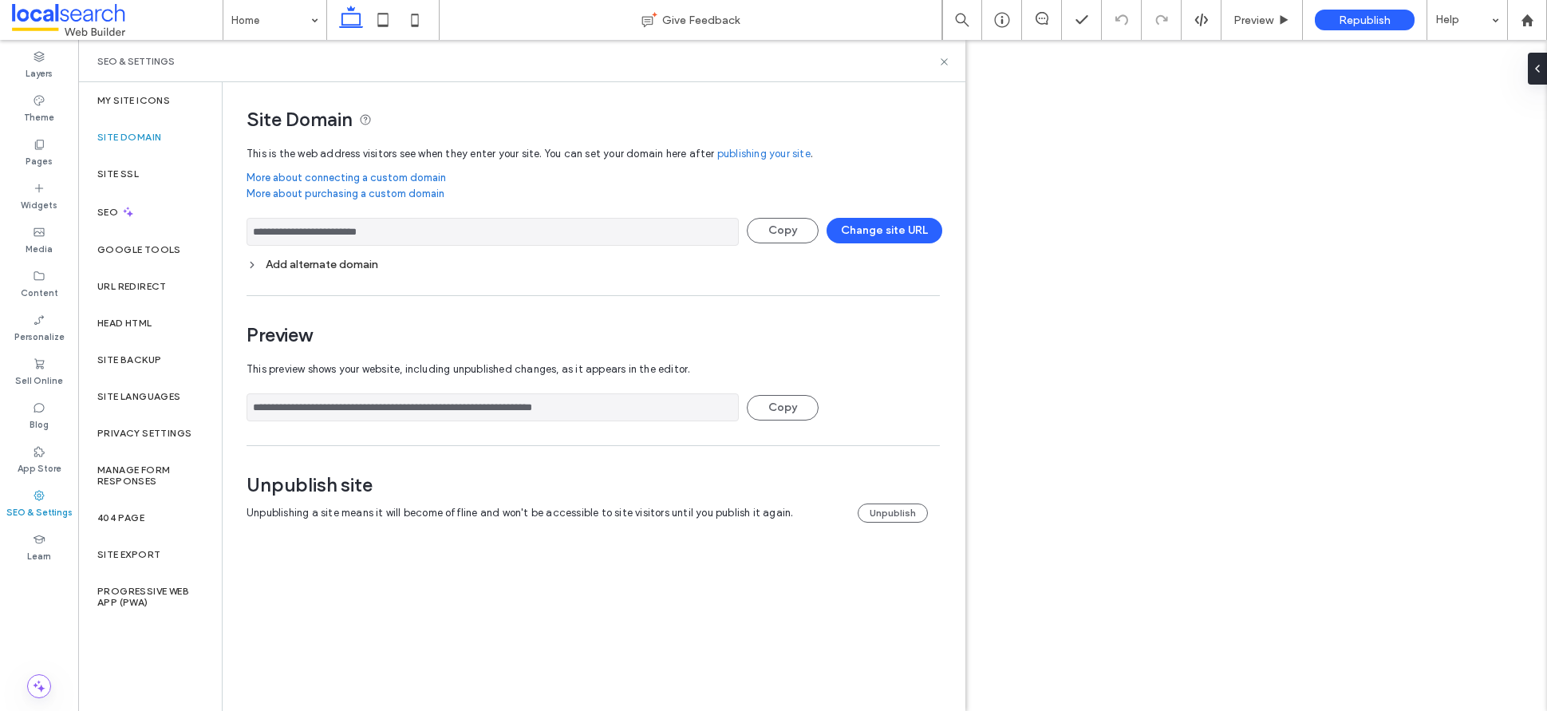
click at [150, 180] on div "Site SSL" at bounding box center [150, 174] width 144 height 37
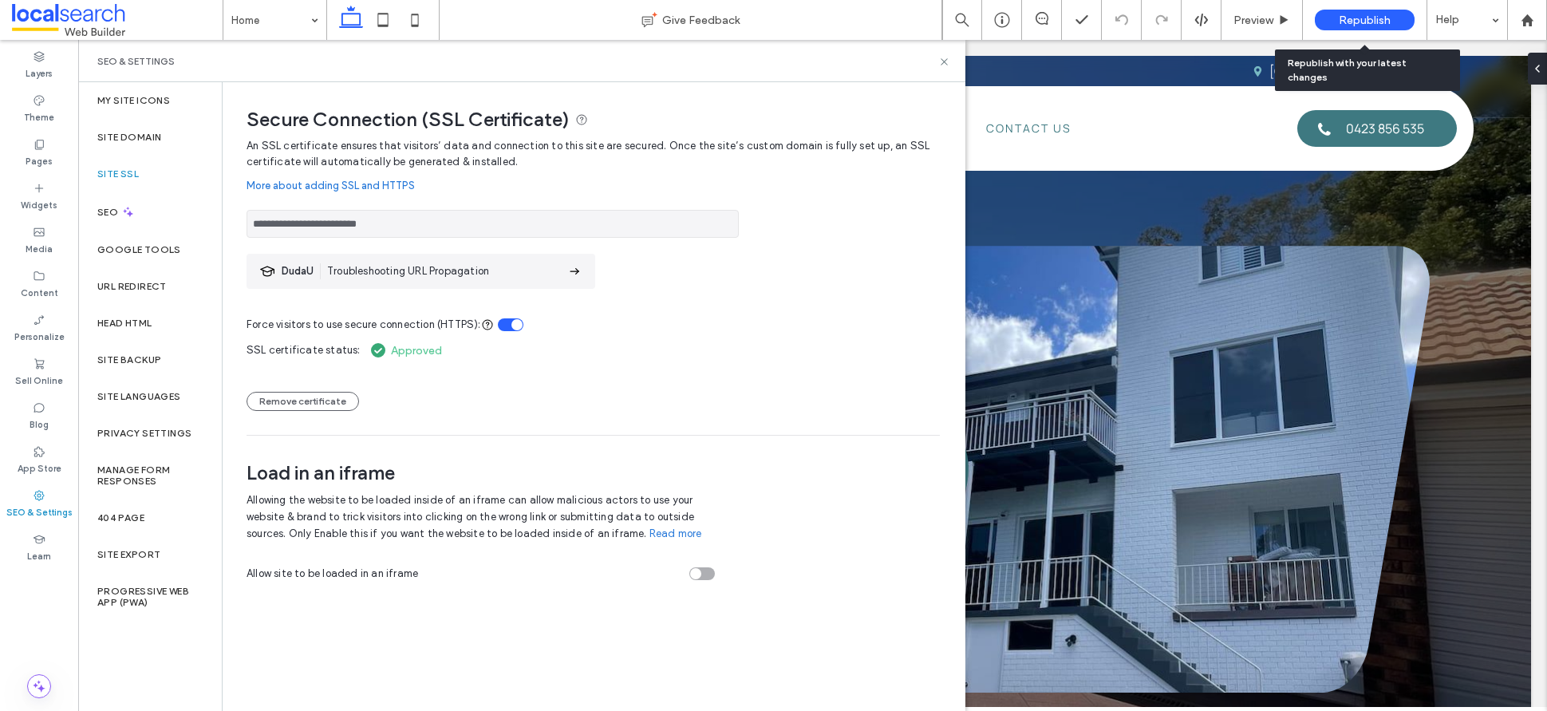
click at [1365, 19] on span "Republish" at bounding box center [1365, 21] width 52 height 14
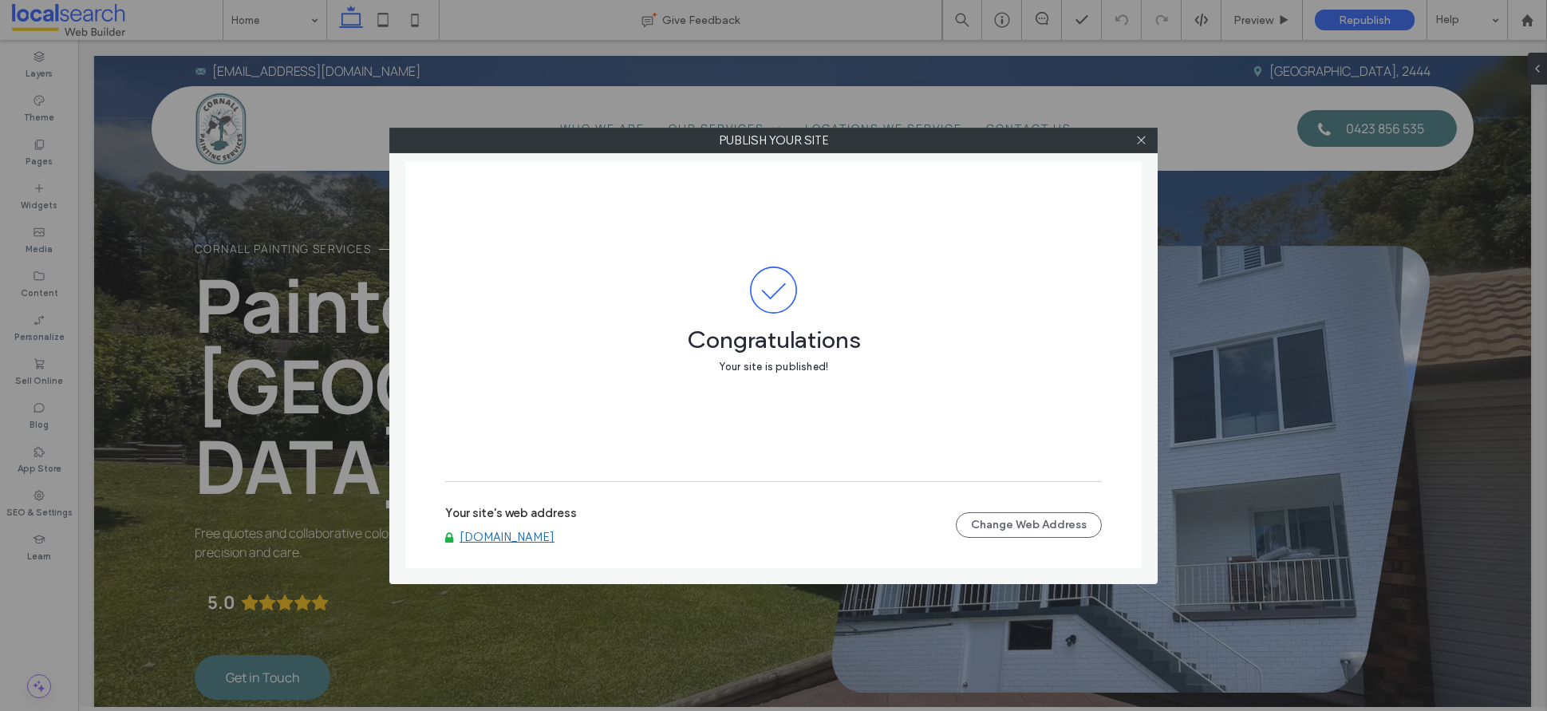
click at [833, 520] on div "Your site's web address [DOMAIN_NAME]" at bounding box center [700, 525] width 511 height 38
click at [1136, 144] on icon at bounding box center [1141, 140] width 12 height 12
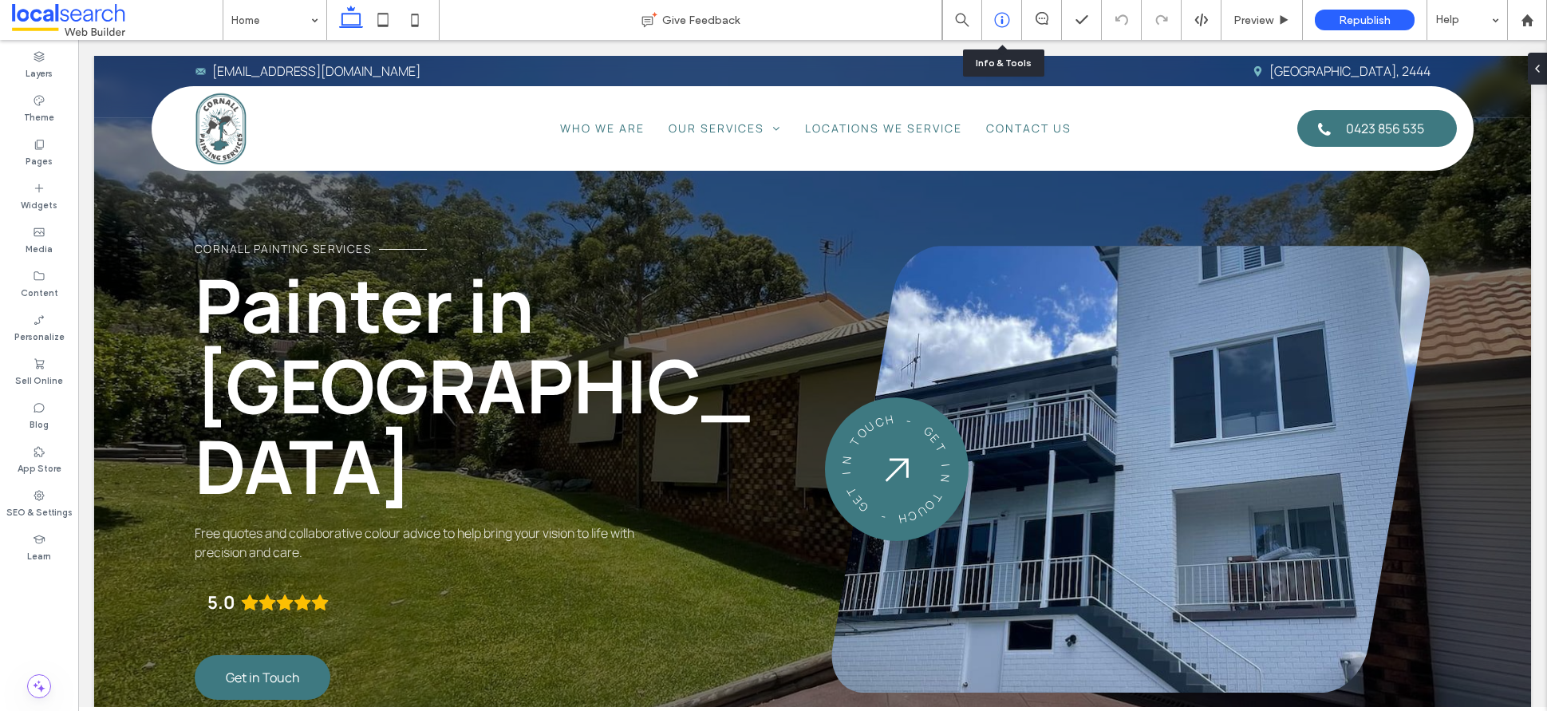
click at [1004, 25] on icon at bounding box center [1002, 20] width 16 height 16
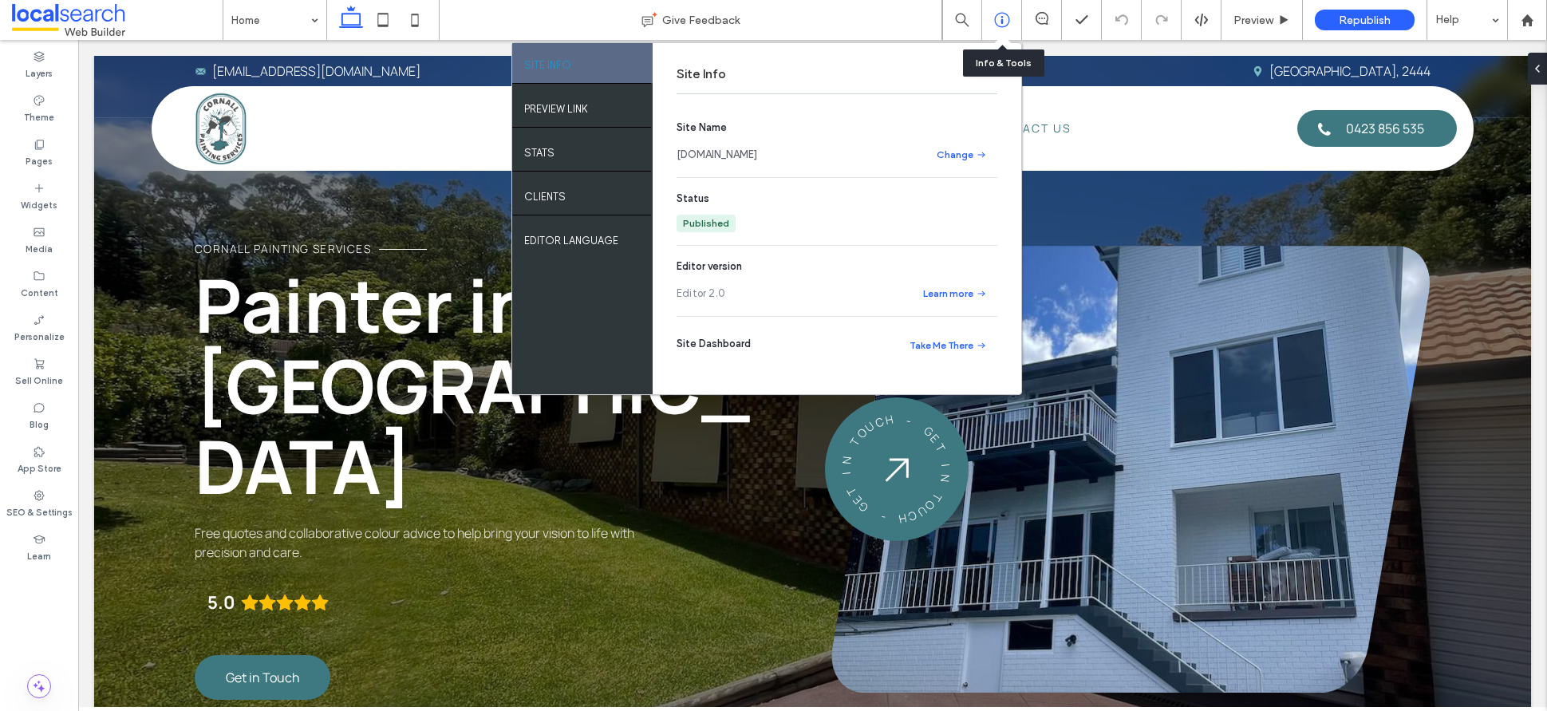
click at [1003, 20] on icon at bounding box center [1002, 20] width 16 height 16
click at [13, 605] on div "Layers Theme Pages Widgets Media Content Personalize Sell Online Blog App Store…" at bounding box center [39, 375] width 78 height 671
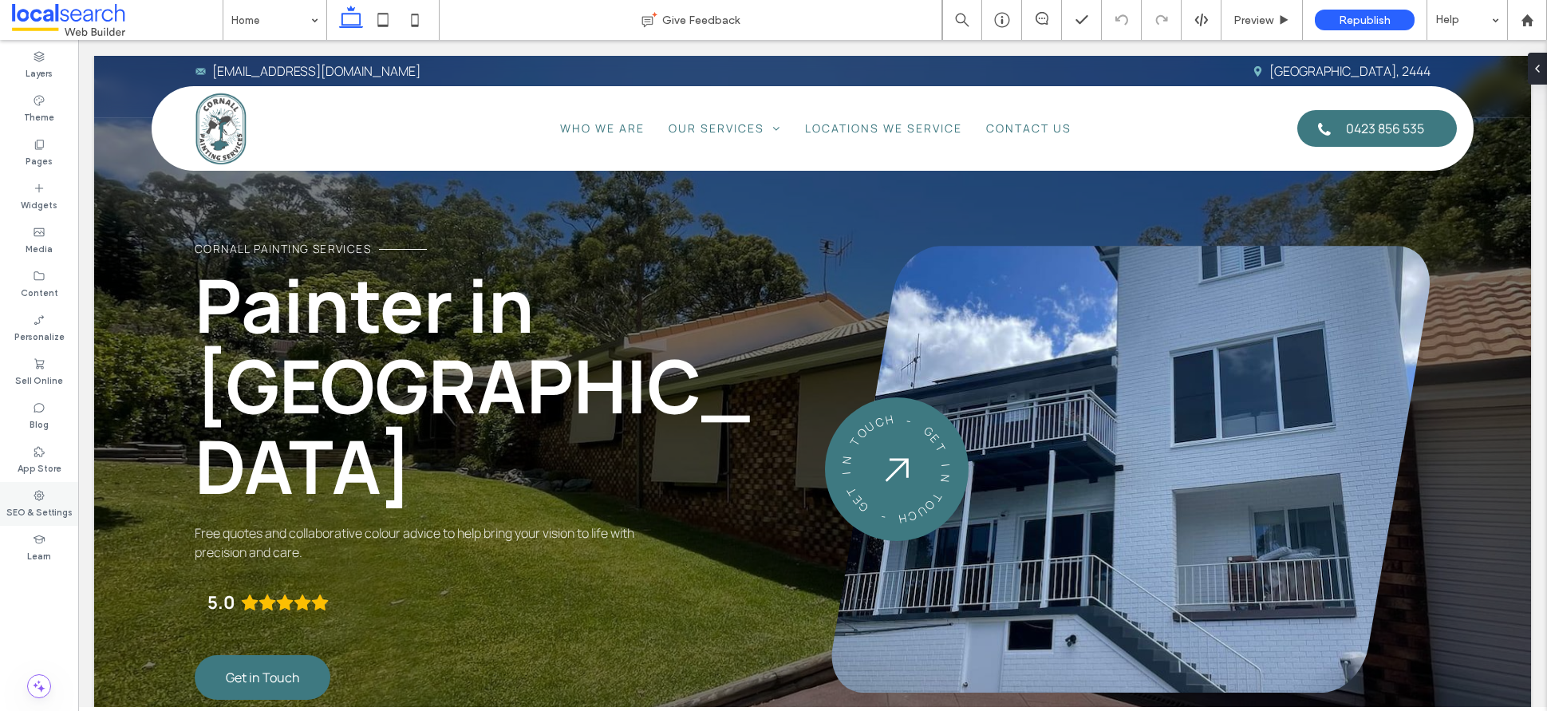
click at [53, 487] on div "SEO & Settings" at bounding box center [39, 504] width 78 height 44
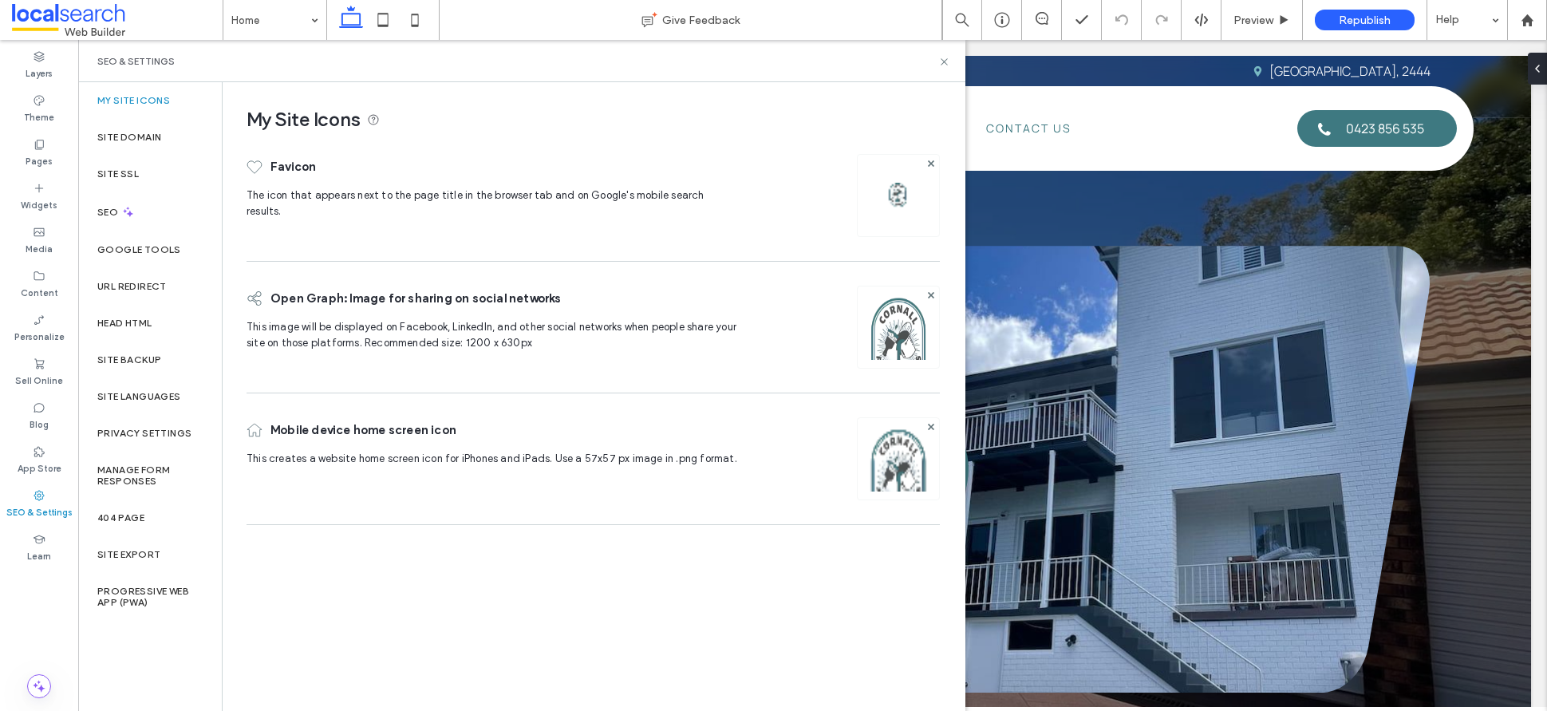
click at [950, 61] on div "SEO & Settings" at bounding box center [521, 61] width 887 height 42
drag, startPoint x: 946, startPoint y: 60, endPoint x: 372, endPoint y: 77, distance: 574.7
click at [946, 60] on icon at bounding box center [944, 62] width 12 height 12
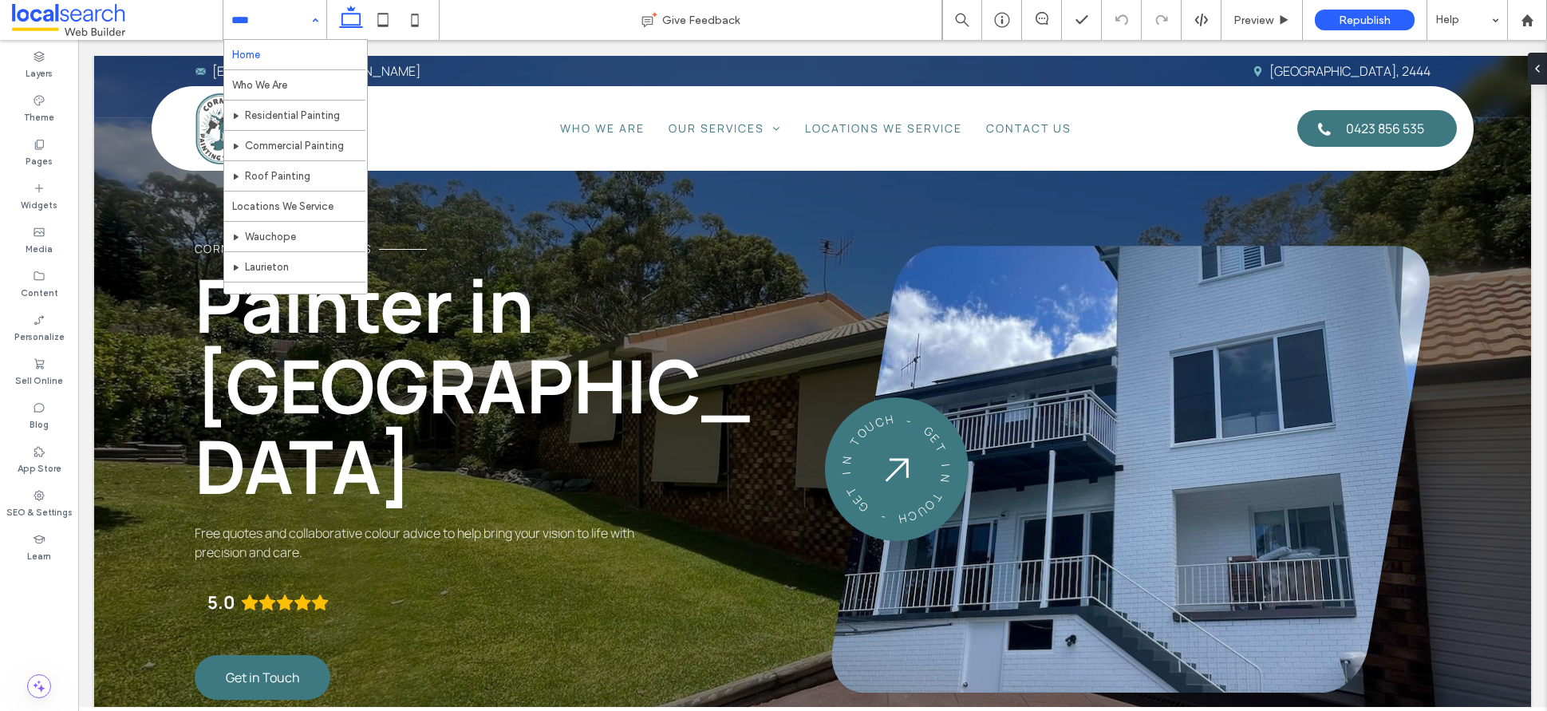
click at [312, 11] on div "Home Who We Are Residential Painting Commercial Painting Roof Painting Location…" at bounding box center [274, 20] width 103 height 40
